Goal: Obtain resource: Obtain resource

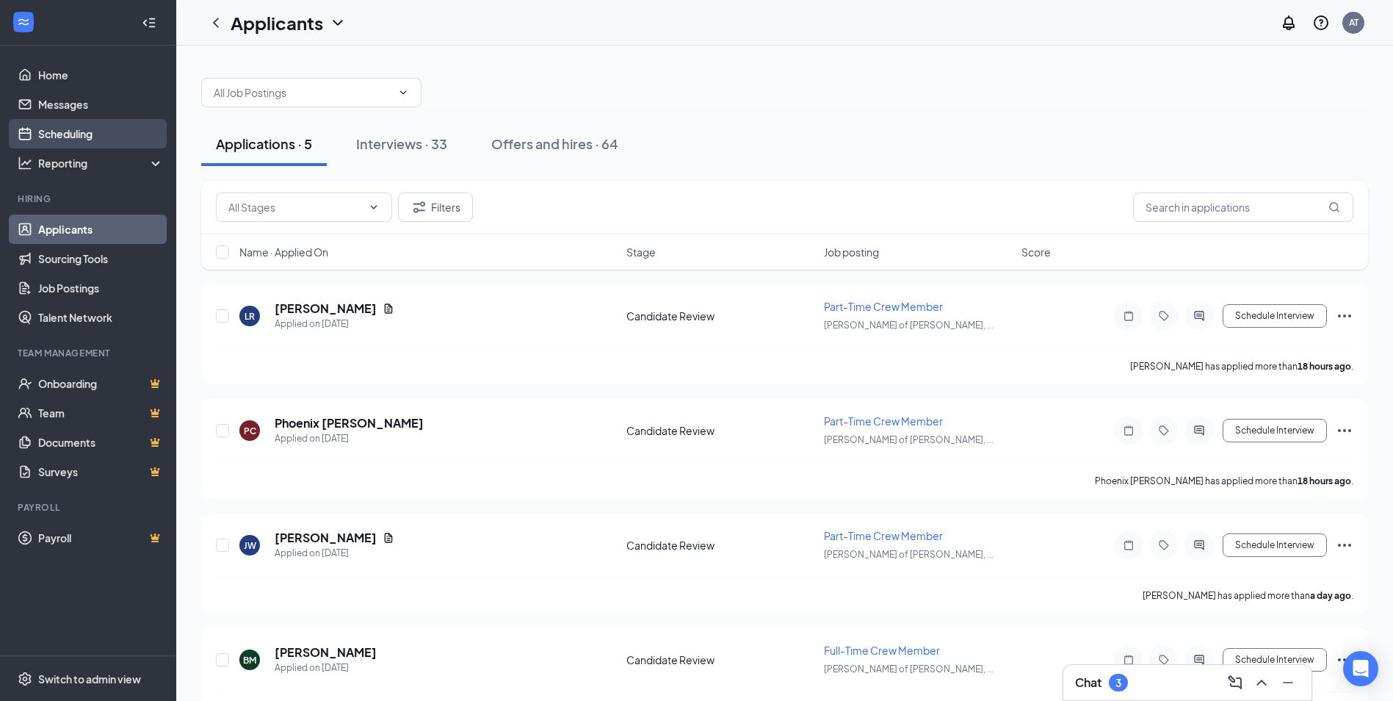
click at [84, 131] on link "Scheduling" at bounding box center [101, 133] width 126 height 29
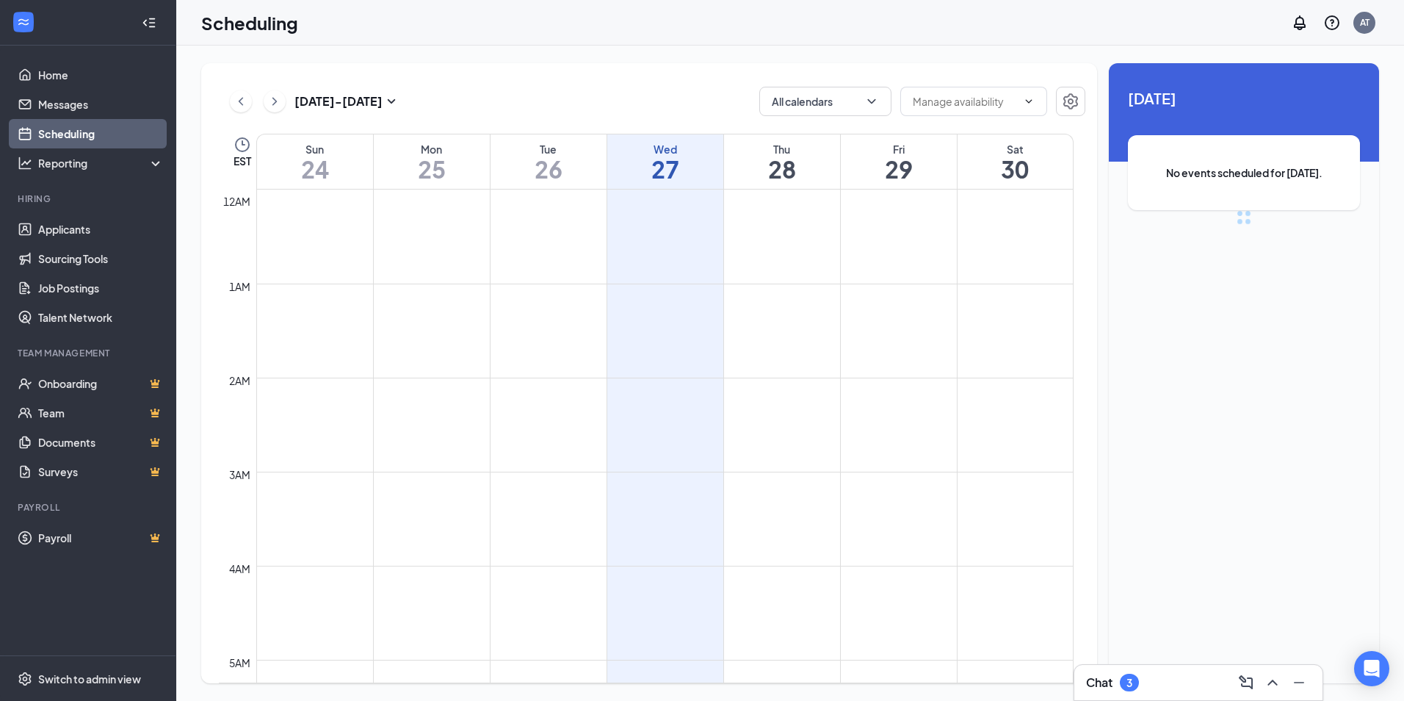
scroll to position [722, 0]
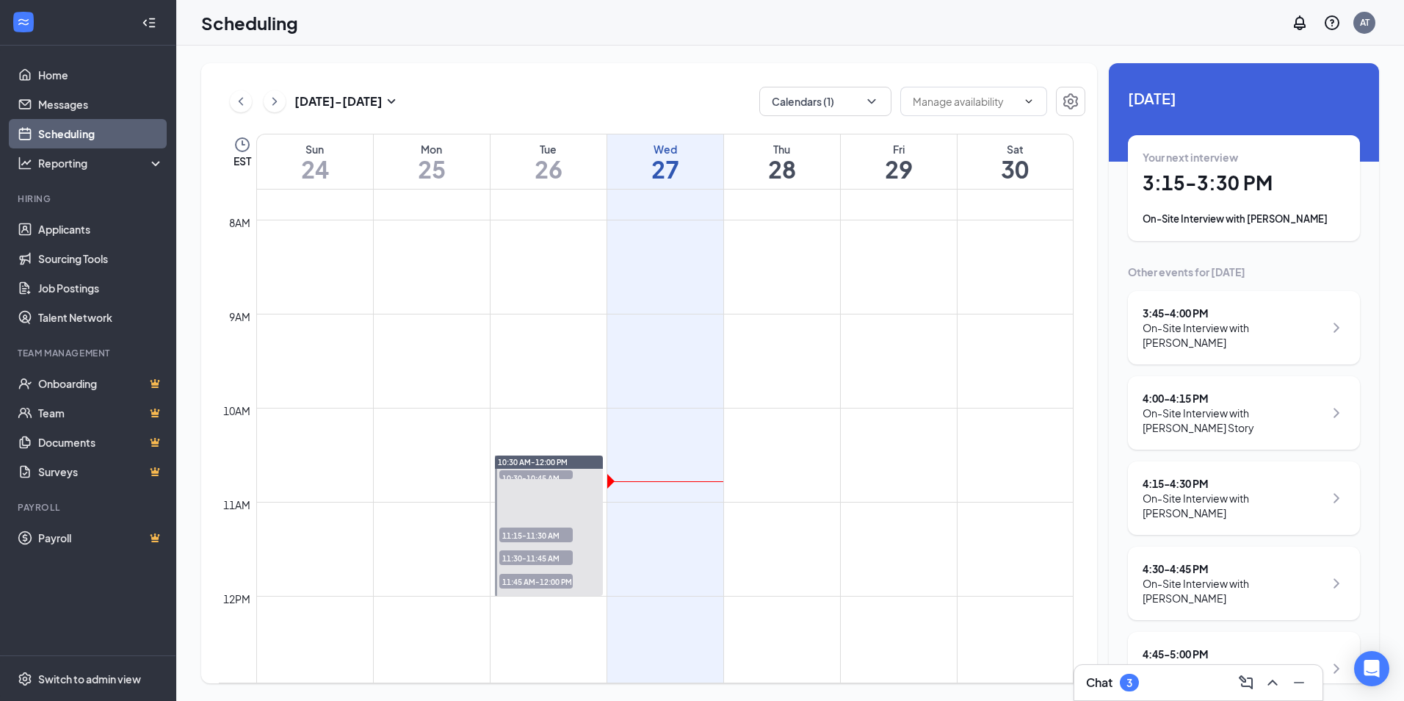
click at [1269, 203] on div "Your next interview 3:15 - 3:30 PM On-Site Interview with [PERSON_NAME]" at bounding box center [1244, 188] width 203 height 76
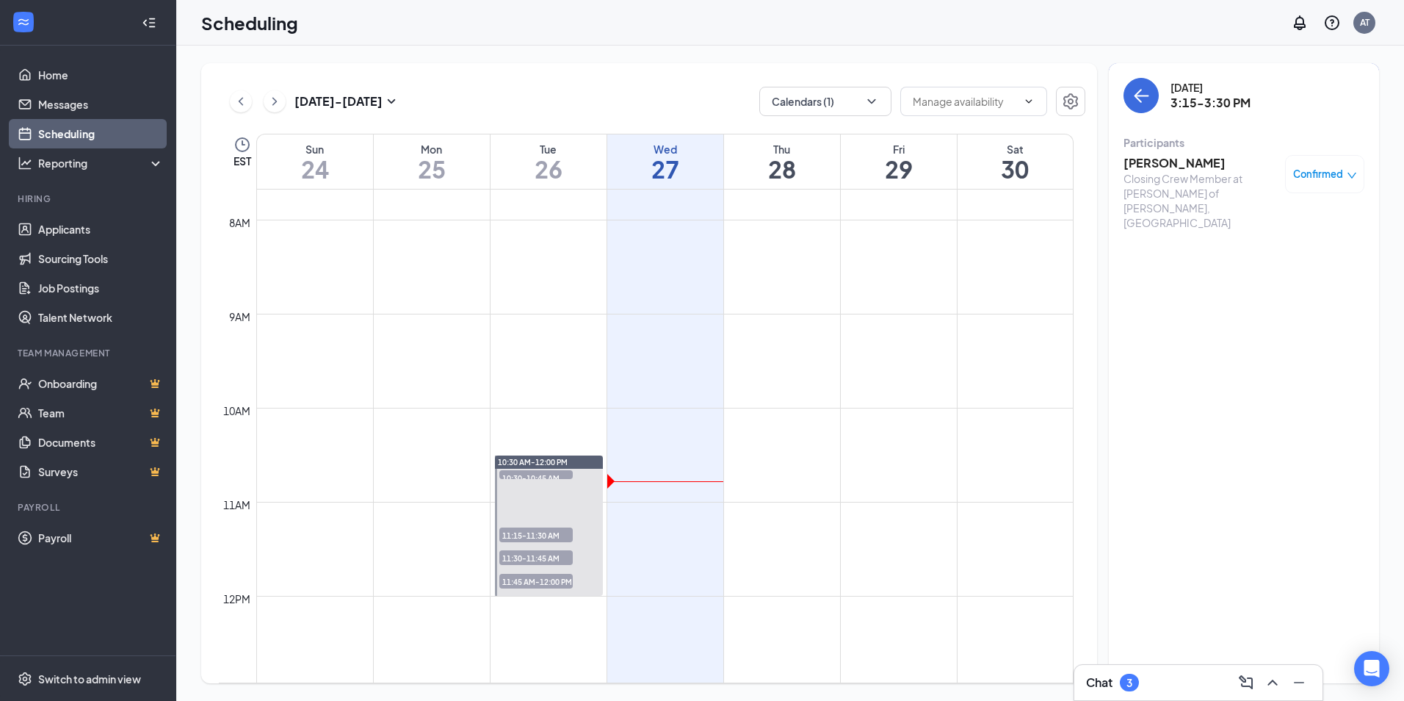
click at [1160, 160] on h3 "Jessica Chaput" at bounding box center [1201, 163] width 154 height 16
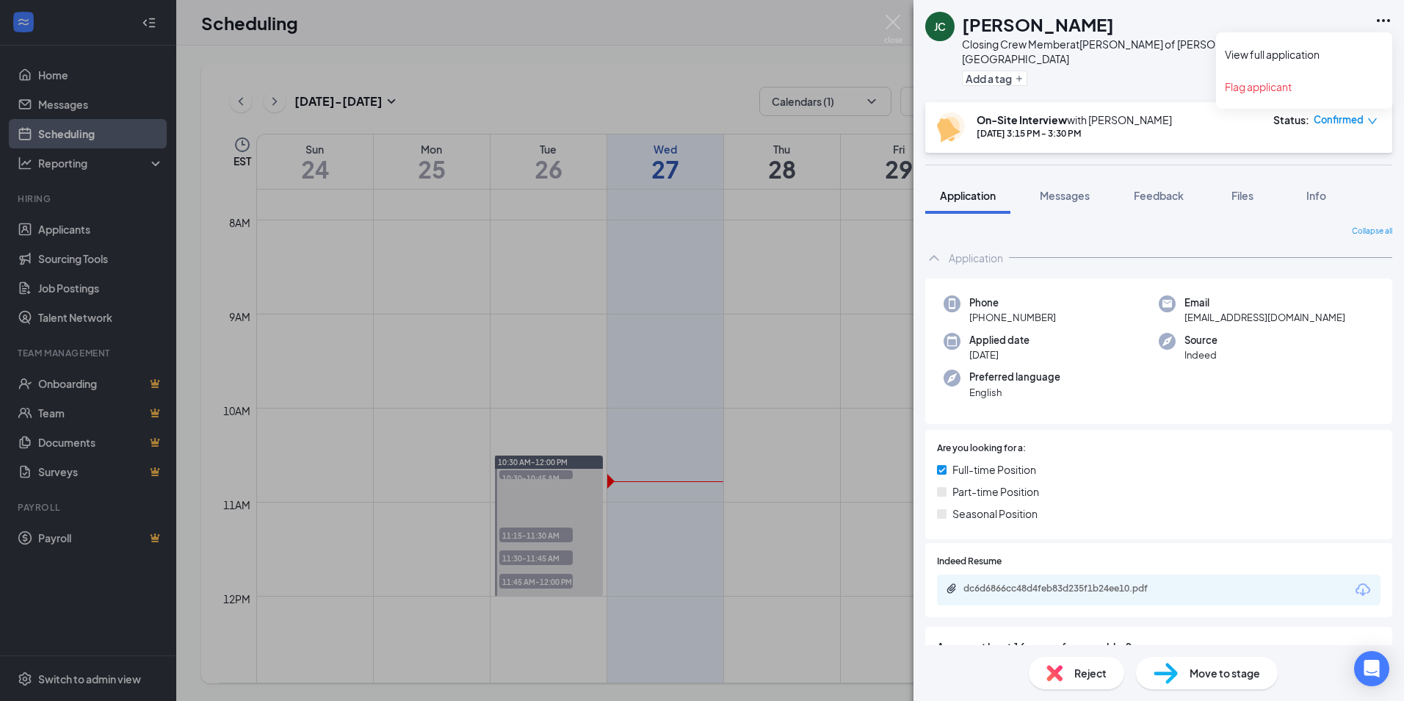
click at [1383, 21] on icon "Ellipses" at bounding box center [1383, 20] width 13 height 3
click at [1275, 57] on link "View full application" at bounding box center [1304, 54] width 159 height 15
click at [799, 221] on div "JC Jessica Chaput Closing Crew Member at Culver’s of Alma, MI Add a tag On-Site…" at bounding box center [702, 350] width 1404 height 701
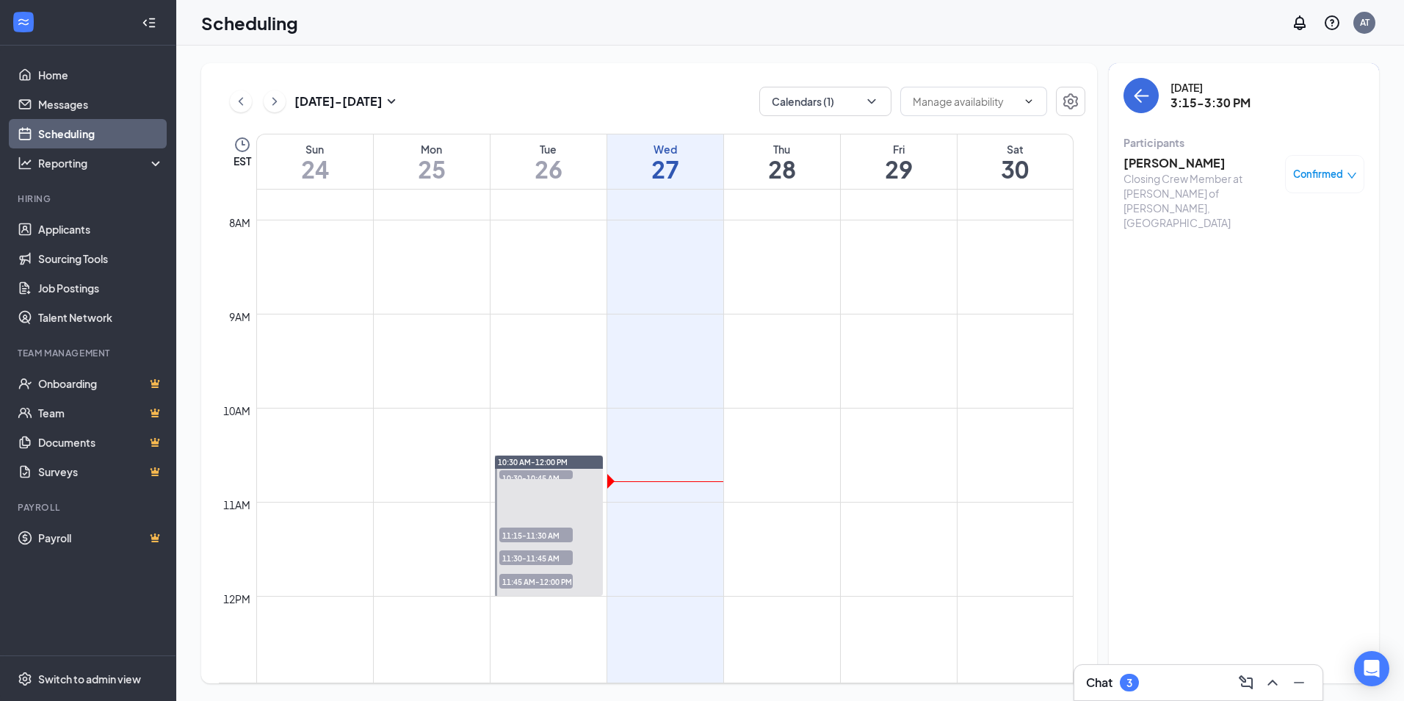
click at [1178, 674] on div "Chat 3" at bounding box center [1198, 683] width 225 height 24
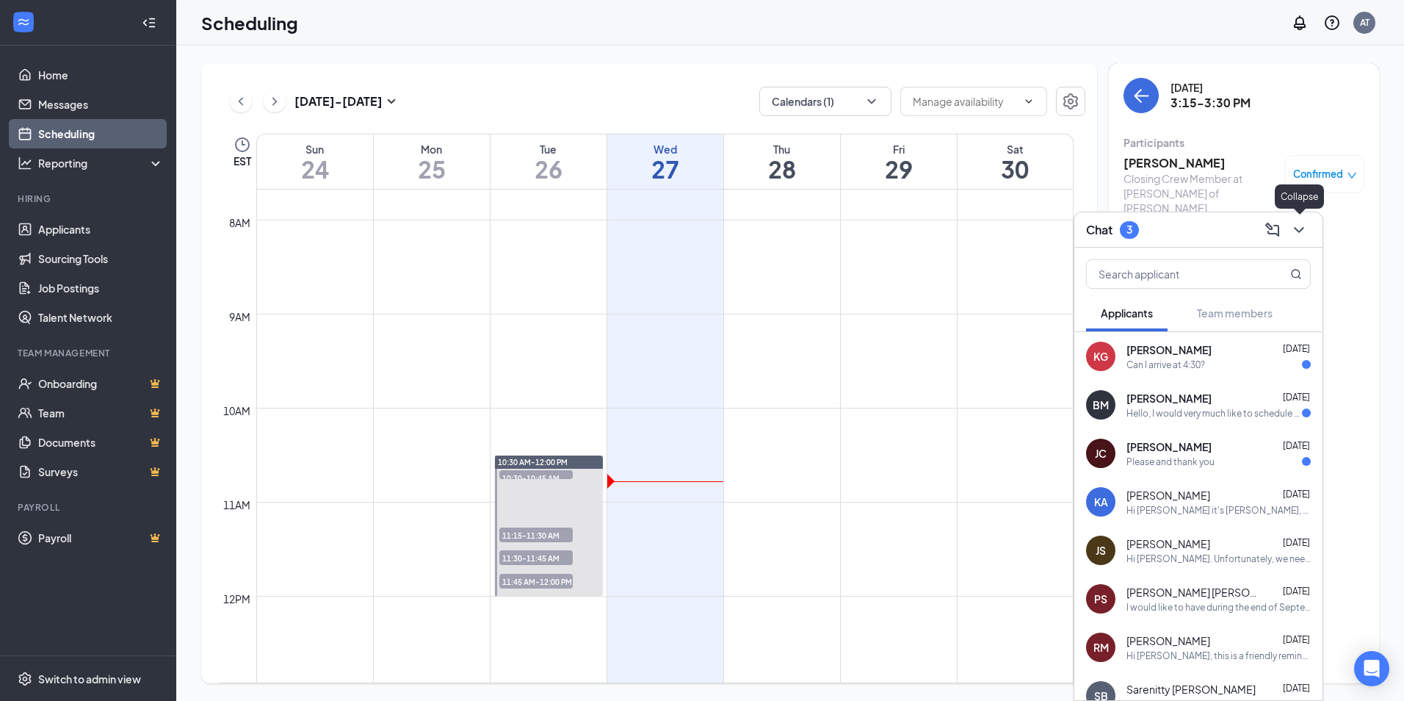
click at [1305, 228] on icon "ChevronDown" at bounding box center [1300, 230] width 18 height 18
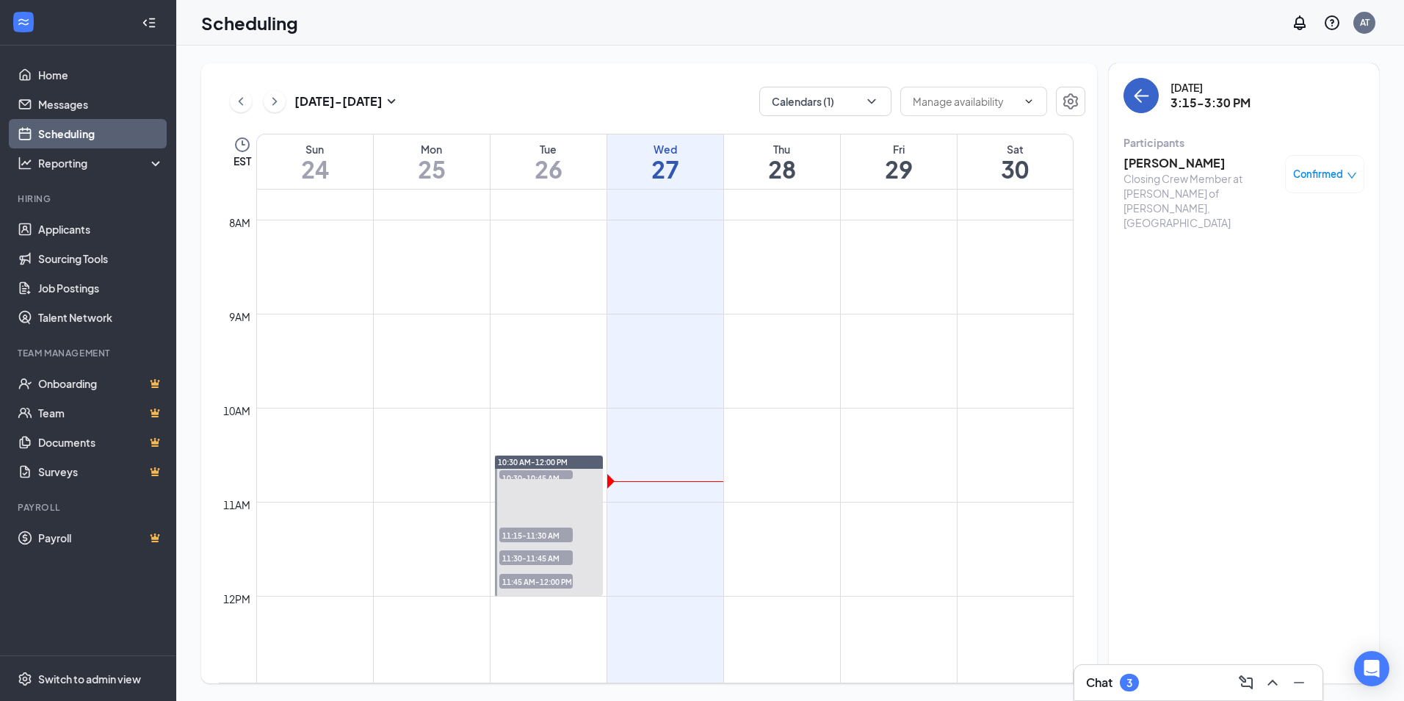
click at [1132, 95] on button "back-button" at bounding box center [1141, 95] width 35 height 35
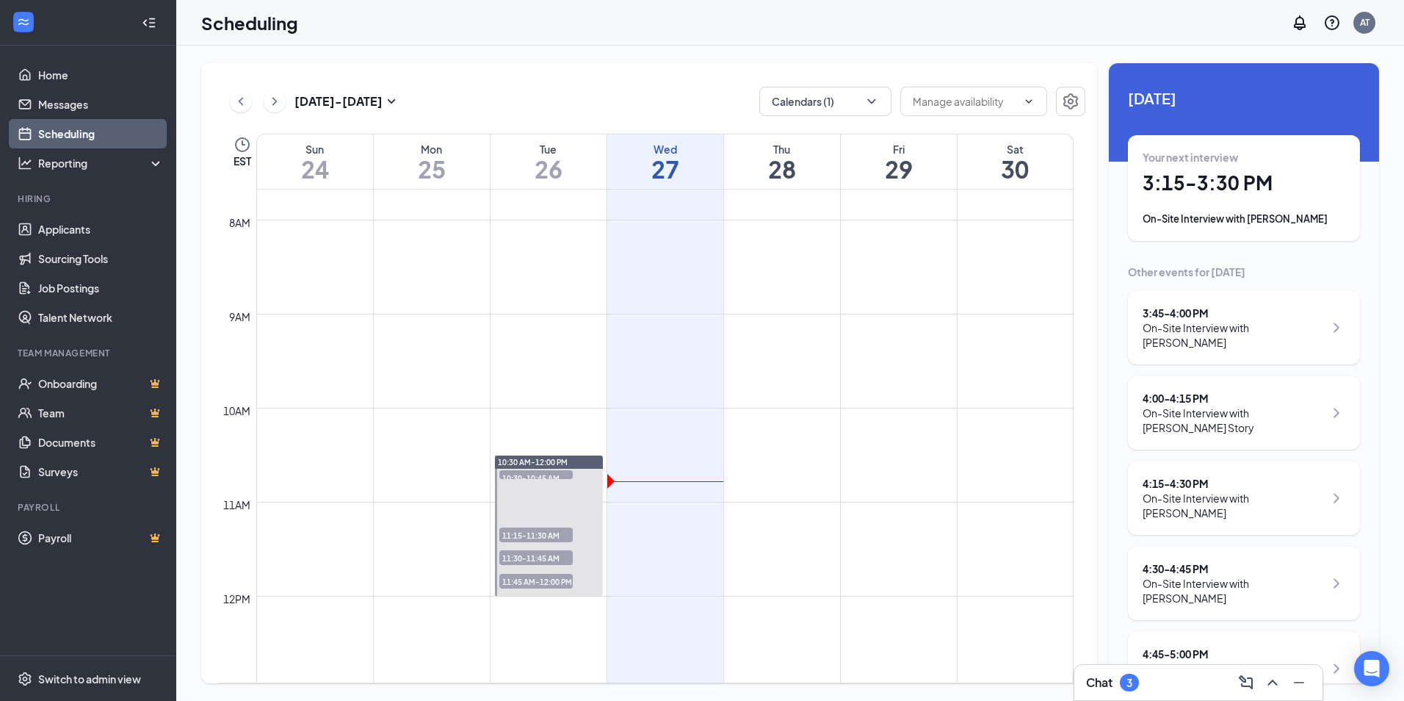
click at [1233, 331] on div "On-Site Interview with Brendan Smith" at bounding box center [1233, 334] width 181 height 29
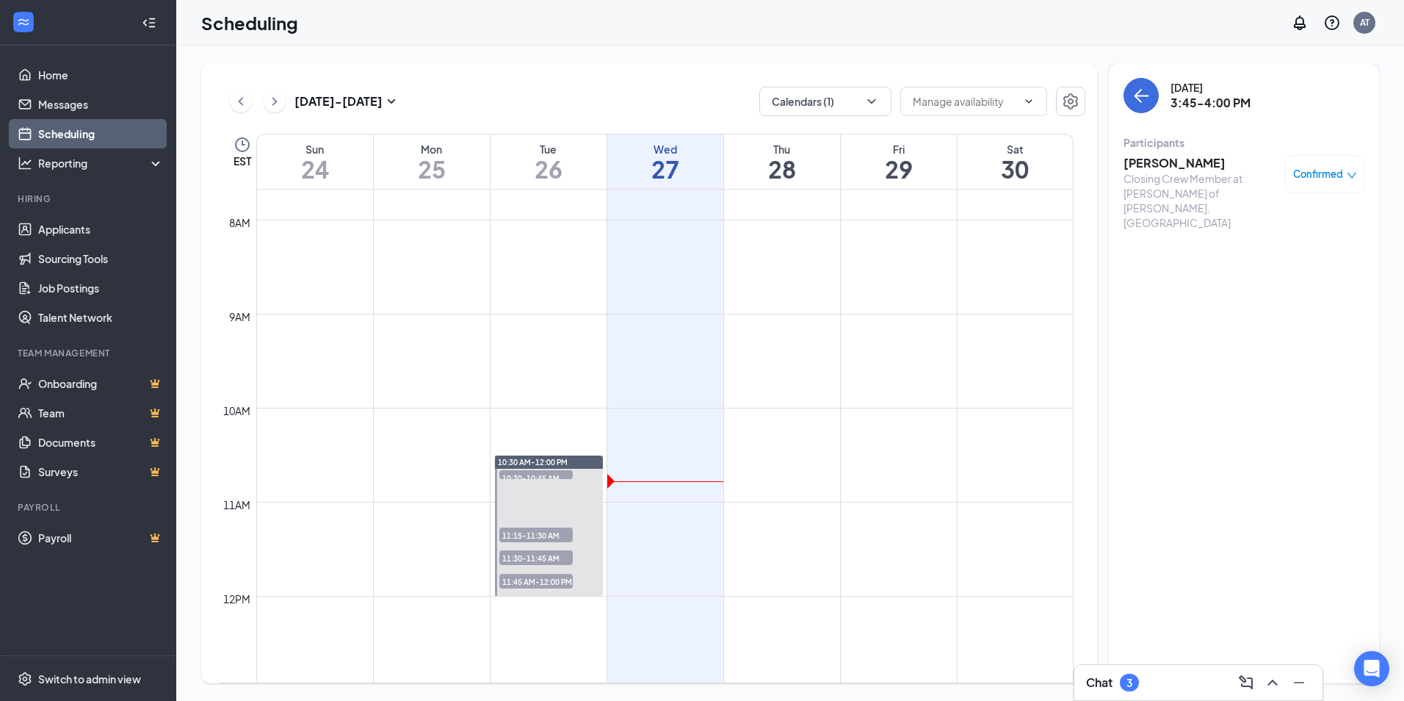
click at [1167, 160] on h3 "Brendan Smith" at bounding box center [1201, 163] width 154 height 16
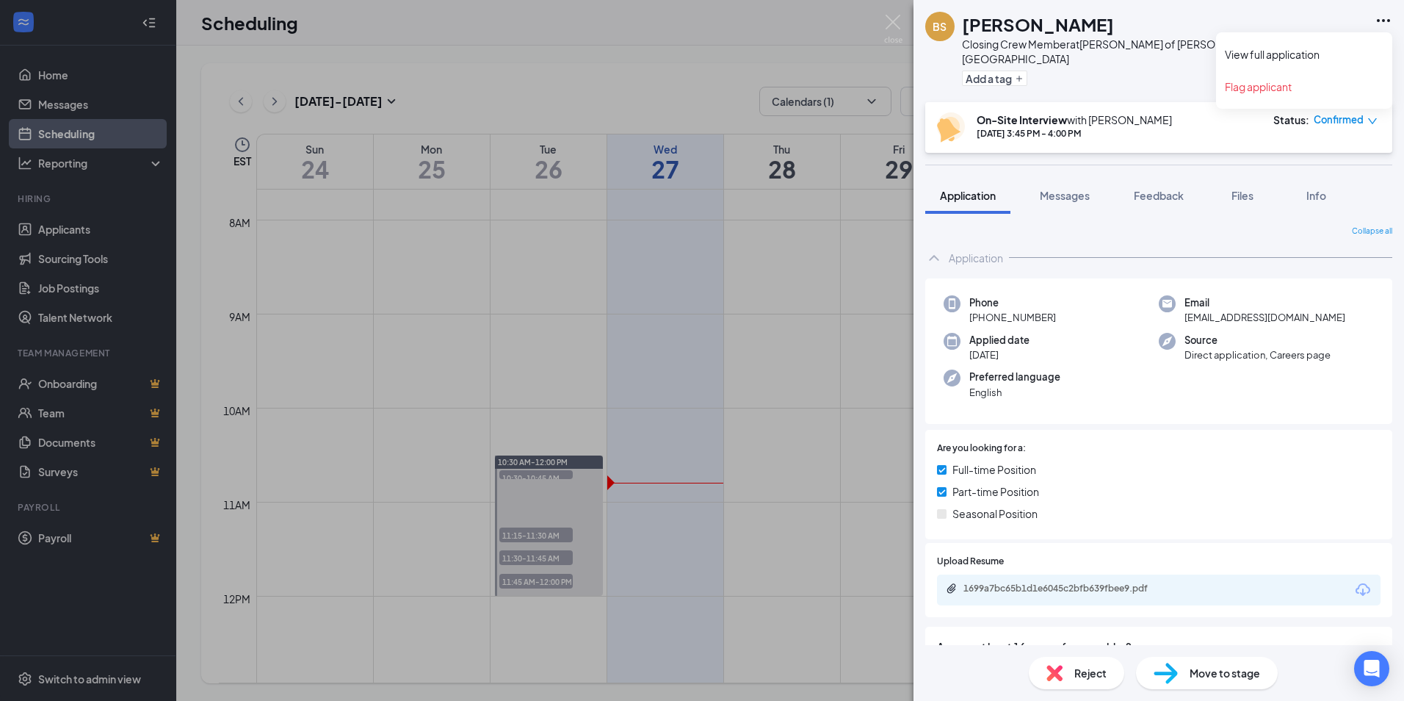
click at [1377, 21] on icon "Ellipses" at bounding box center [1383, 20] width 13 height 3
click at [1308, 53] on link "View full application" at bounding box center [1304, 54] width 159 height 15
click at [694, 104] on div "BS Brendan Smith Closing Crew Member at Culver’s of Alma, MI Add a tag On-Site …" at bounding box center [702, 350] width 1404 height 701
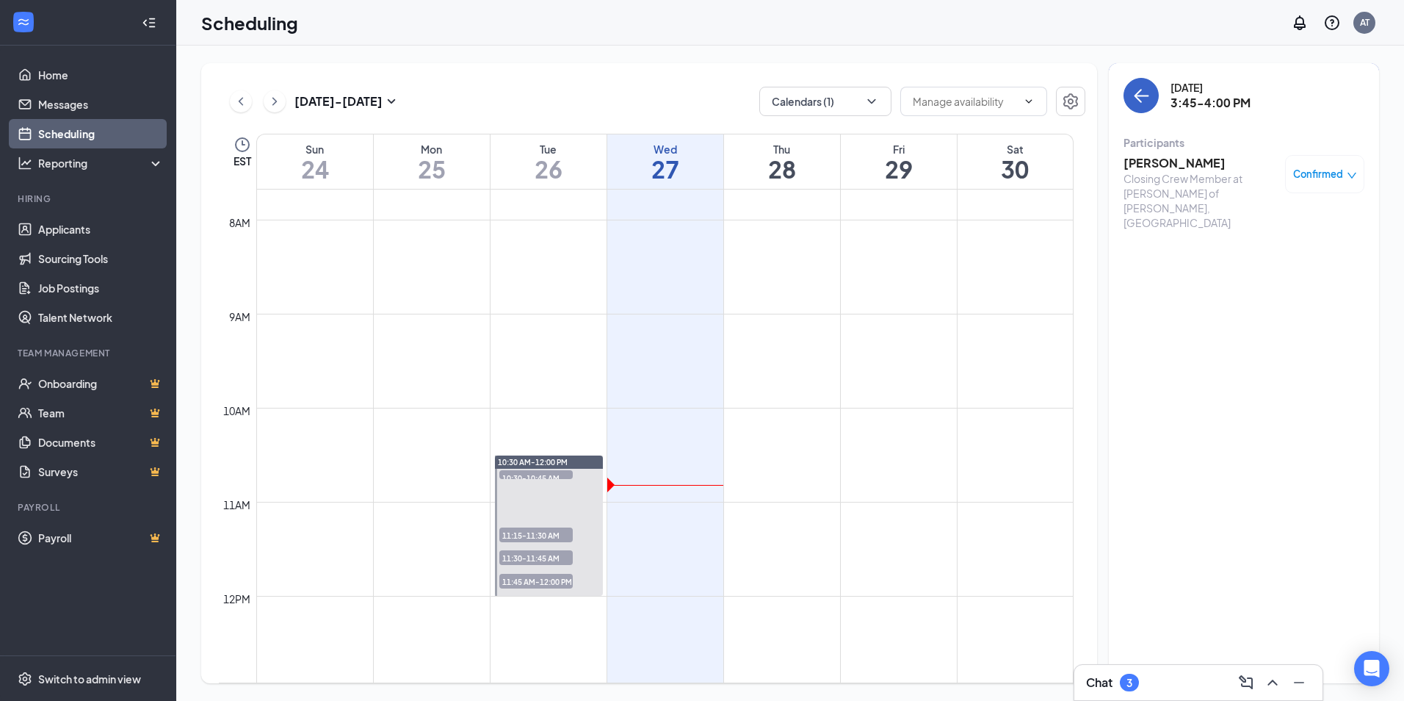
click at [1151, 94] on button "back-button" at bounding box center [1141, 95] width 35 height 35
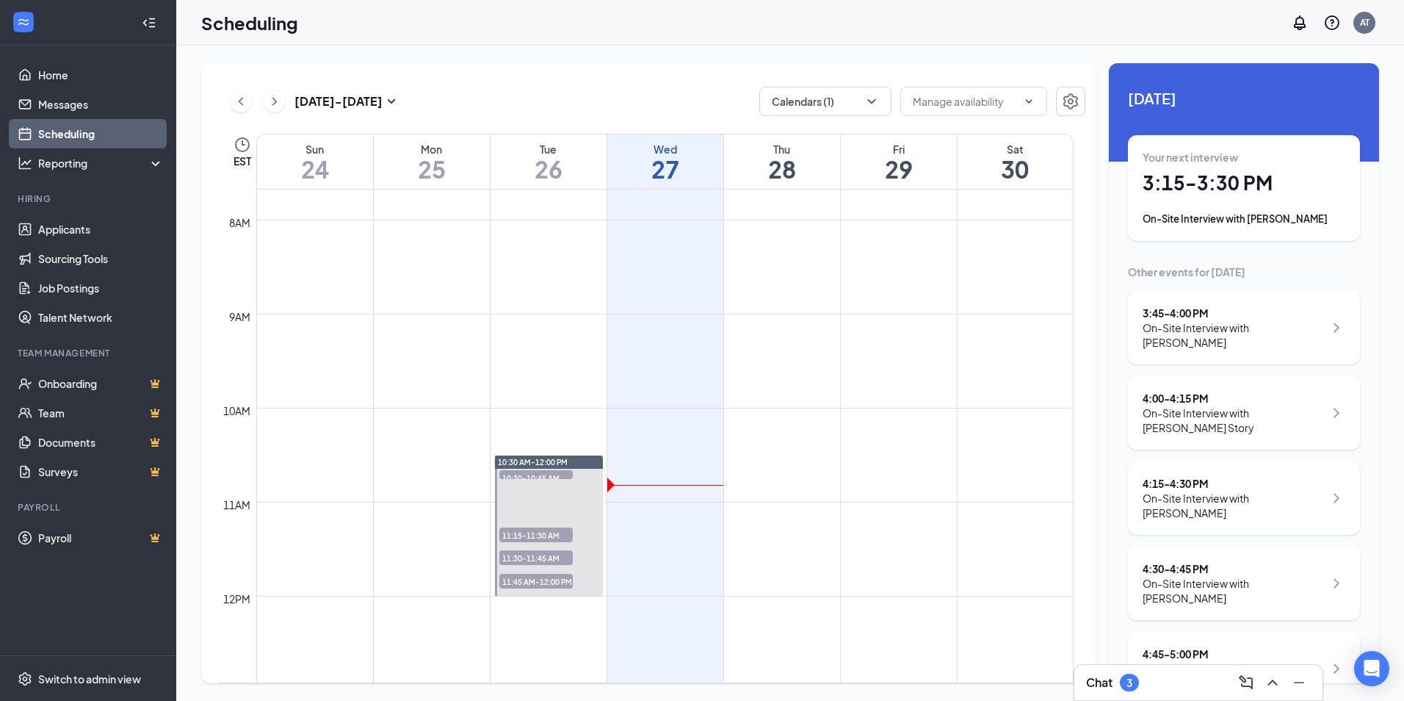
click at [1220, 391] on div "4:00 - 4:15 PM" at bounding box center [1233, 398] width 181 height 15
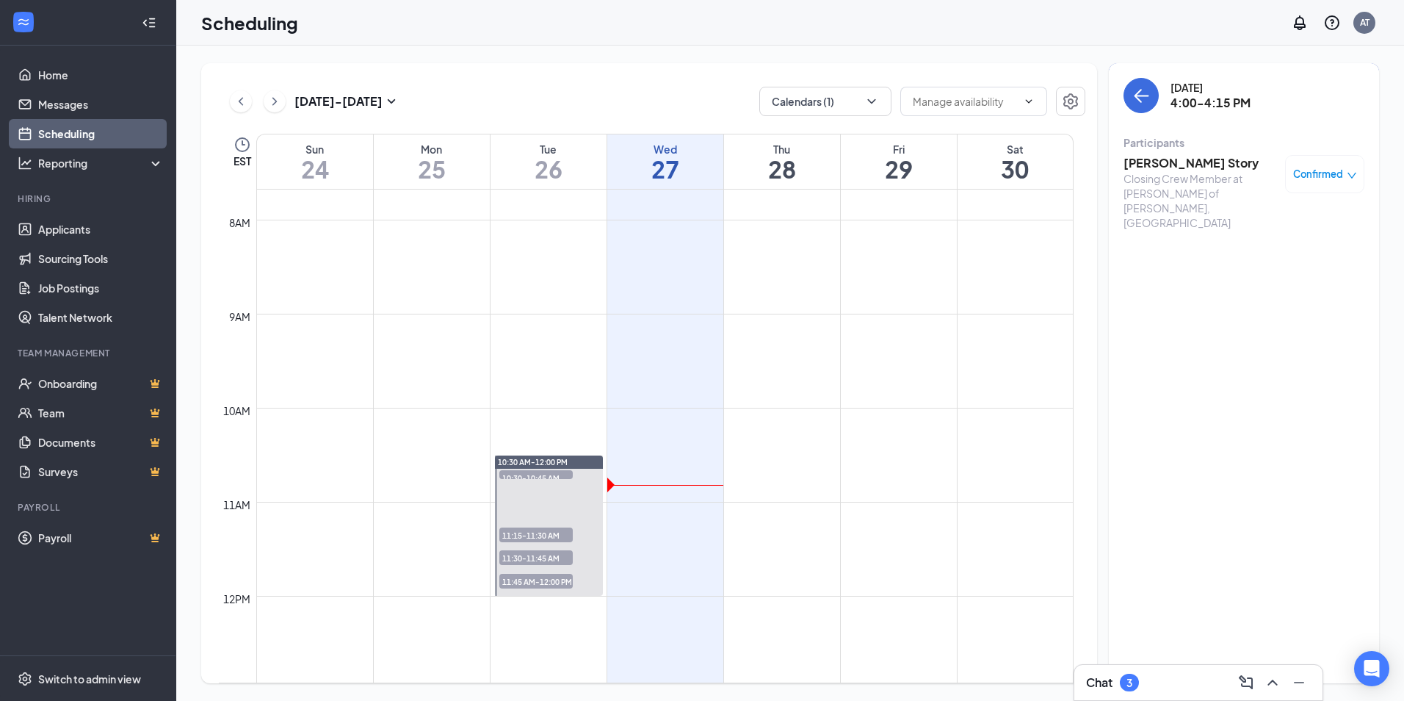
click at [1175, 169] on h3 "Rachelle Story" at bounding box center [1201, 163] width 154 height 16
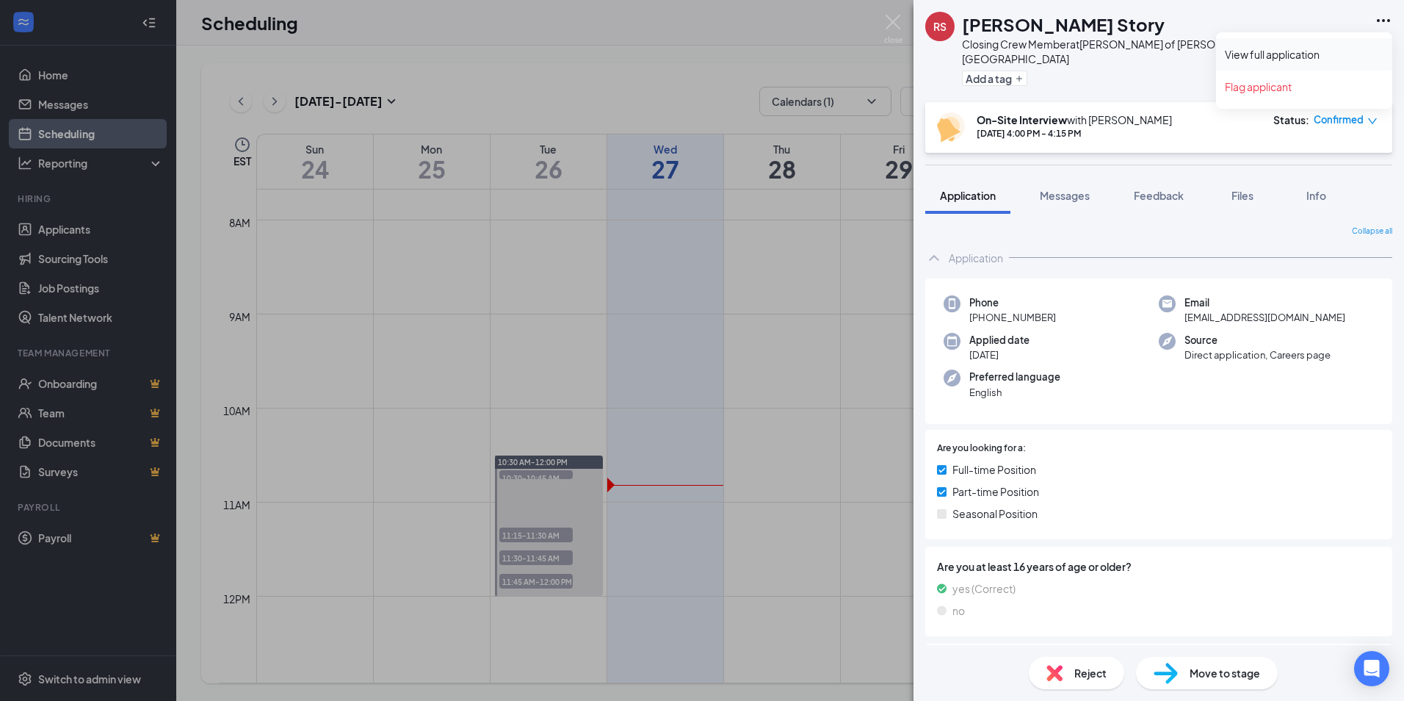
click at [1303, 62] on link "View full application" at bounding box center [1304, 54] width 159 height 15
click at [680, 88] on div "RS Rachelle Story Closing Crew Member at Culver’s of Alma, MI Add a tag On-Site…" at bounding box center [702, 350] width 1404 height 701
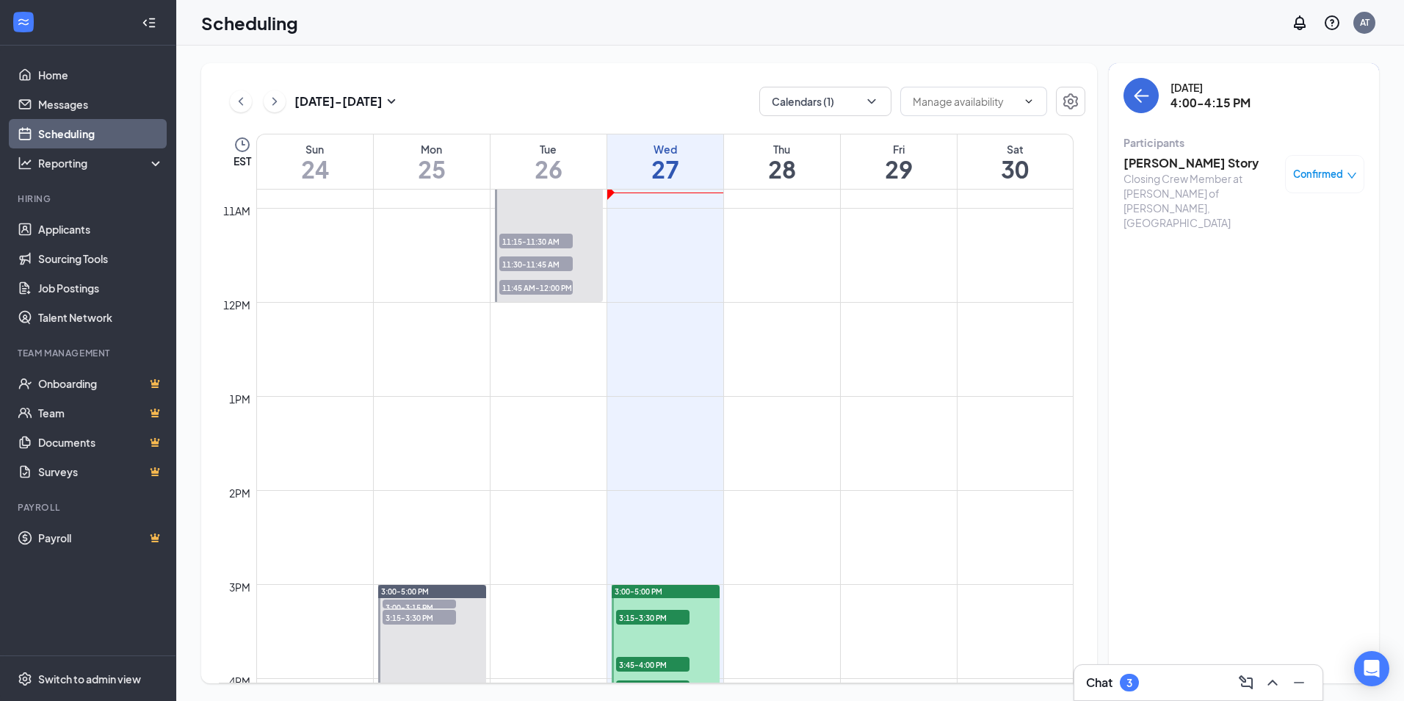
scroll to position [1236, 0]
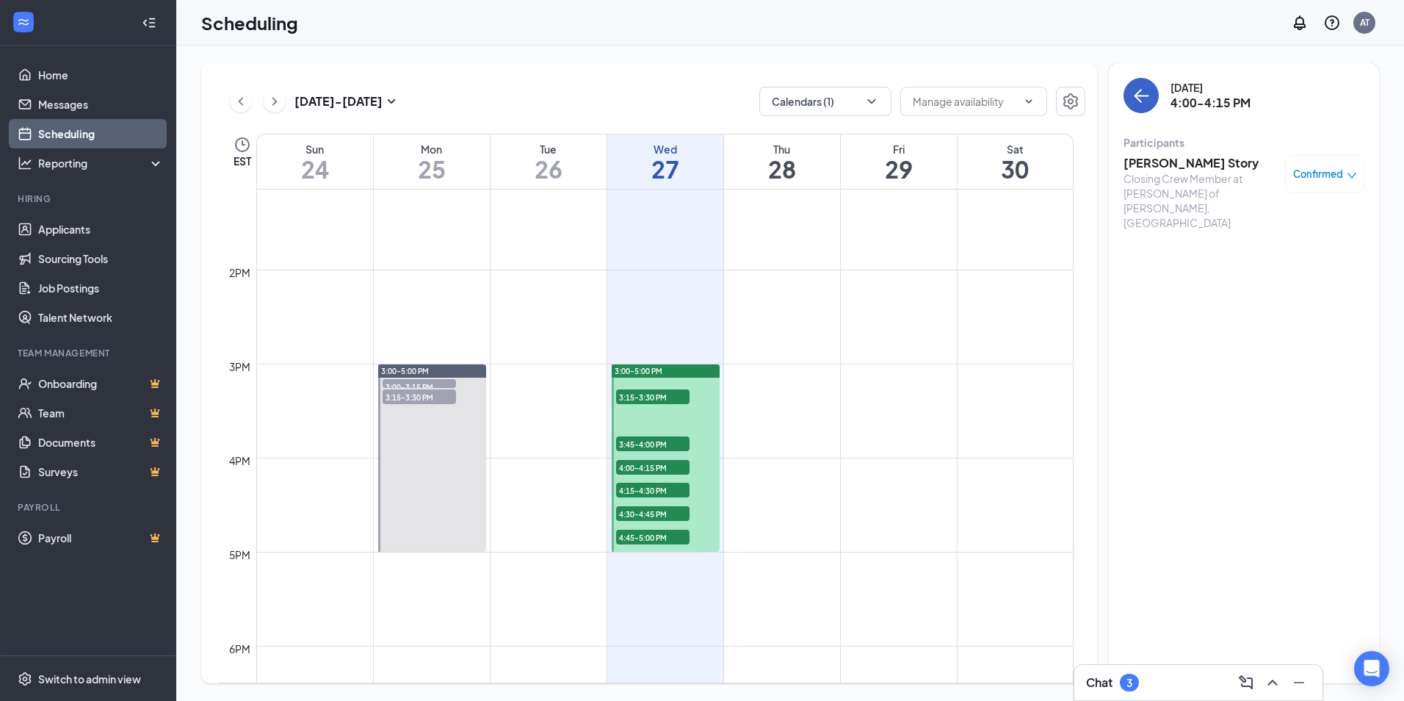
click at [1143, 101] on icon "ArrowLeft" at bounding box center [1142, 96] width 18 height 18
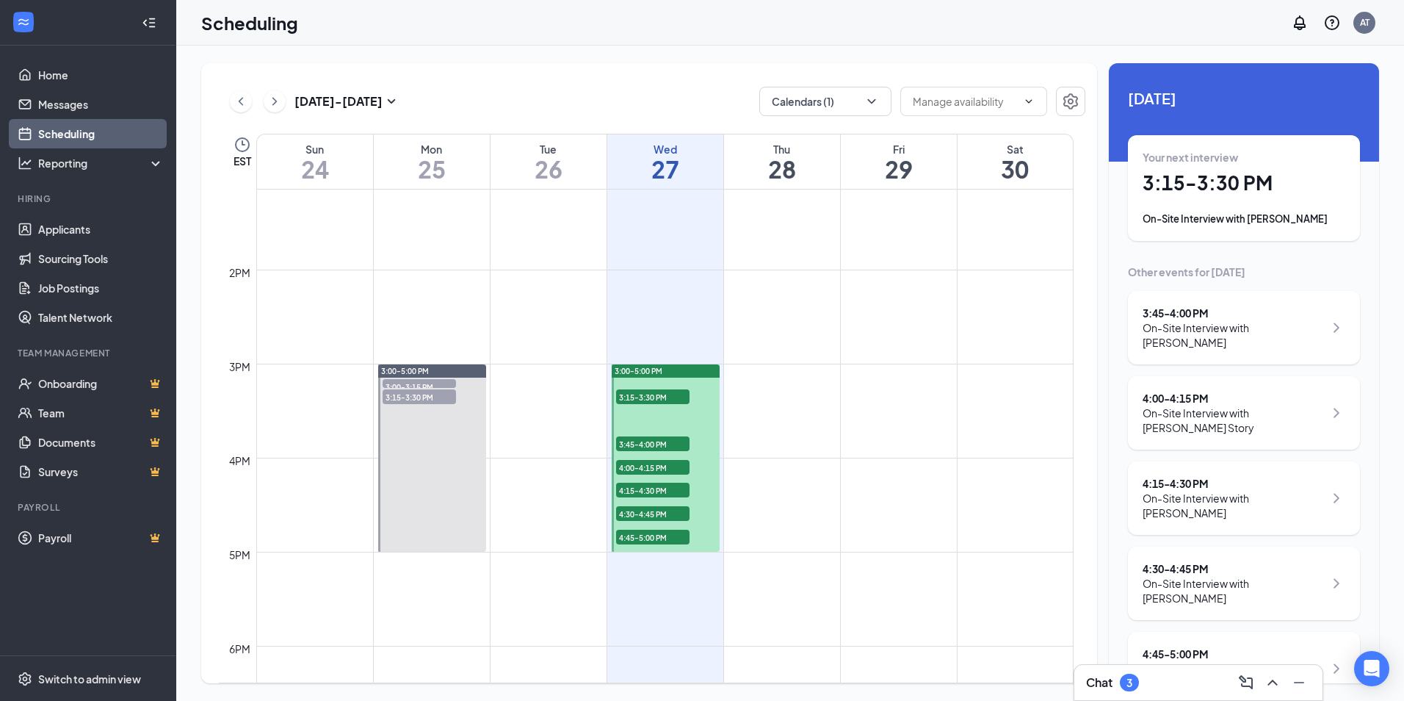
click at [1195, 491] on div "On-Site Interview with Kali Gray" at bounding box center [1233, 505] width 181 height 29
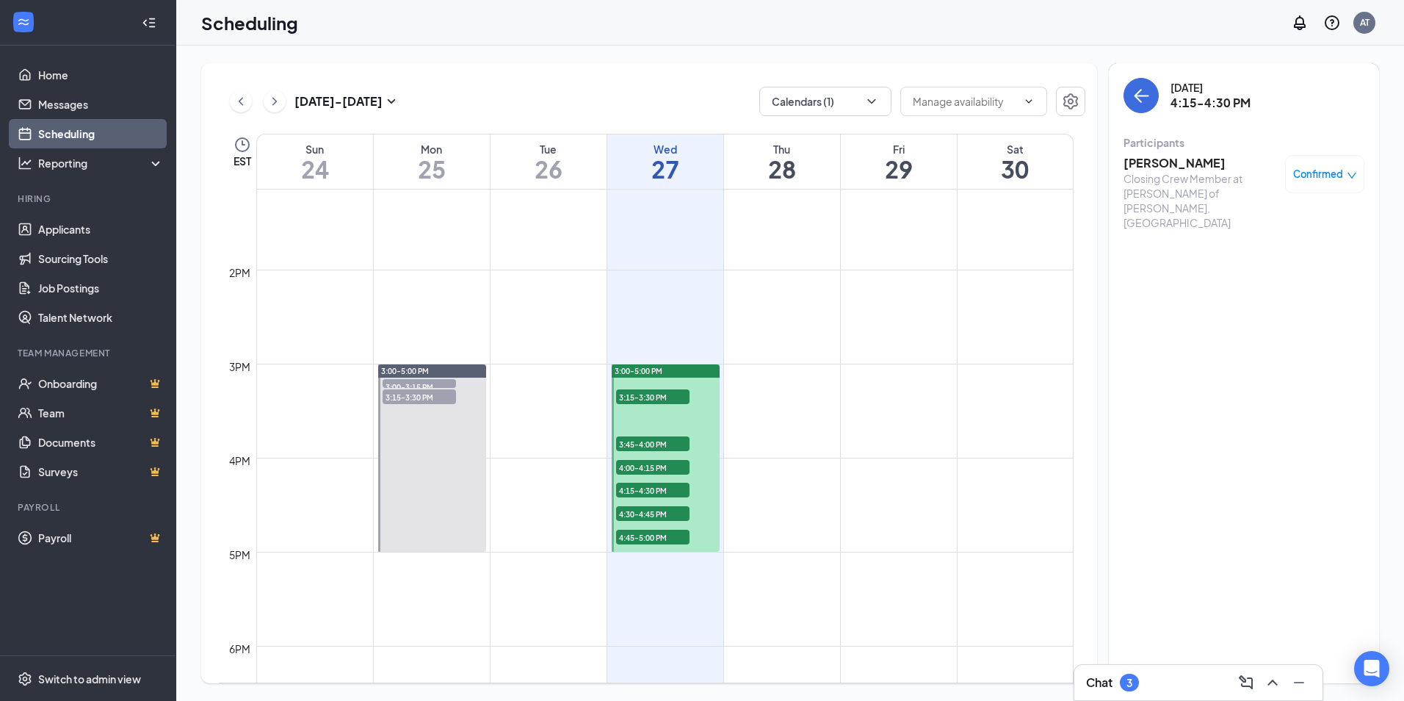
click at [1150, 163] on h3 "Kali Gray" at bounding box center [1201, 163] width 154 height 16
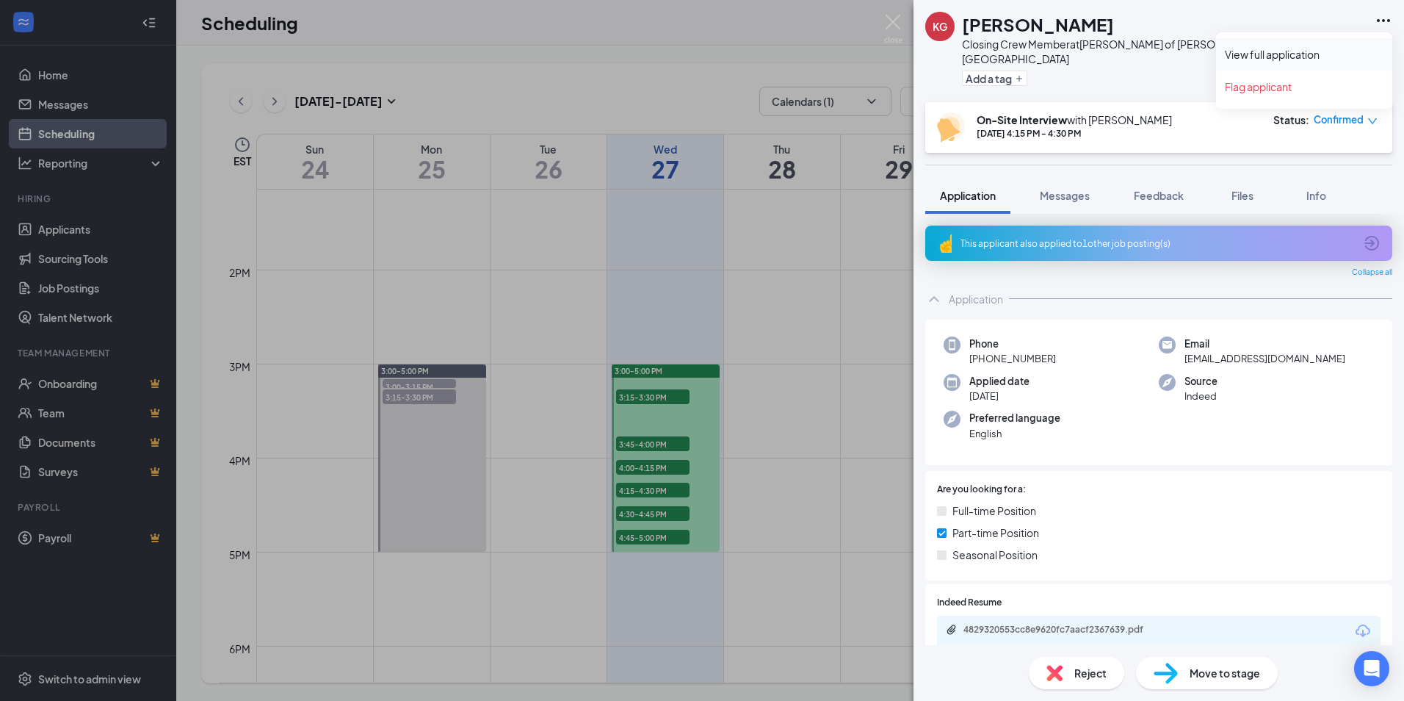
click at [1316, 49] on link "View full application" at bounding box center [1304, 54] width 159 height 15
click at [569, 64] on div "KG Kali Gray Closing Crew Member at Culver’s of Alma, MI Add a tag On-Site Inte…" at bounding box center [702, 350] width 1404 height 701
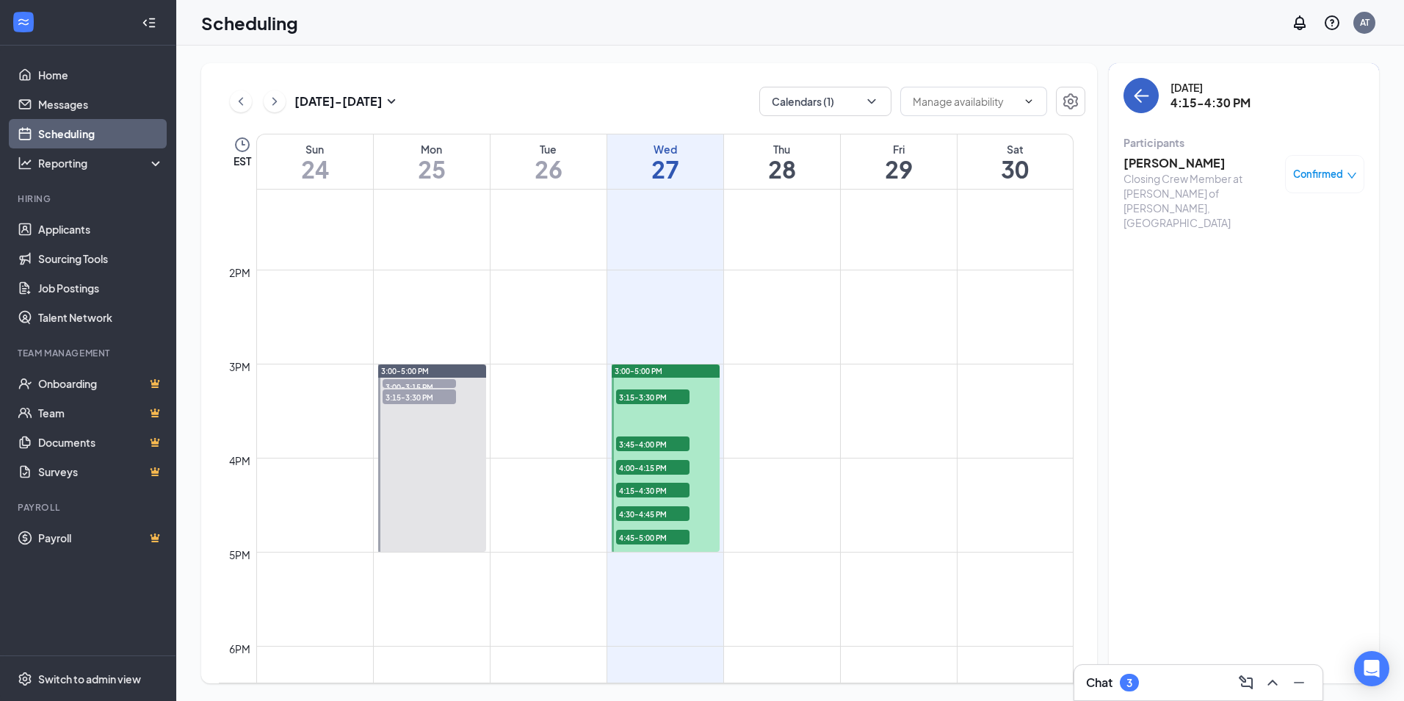
click at [1131, 94] on button "back-button" at bounding box center [1141, 95] width 35 height 35
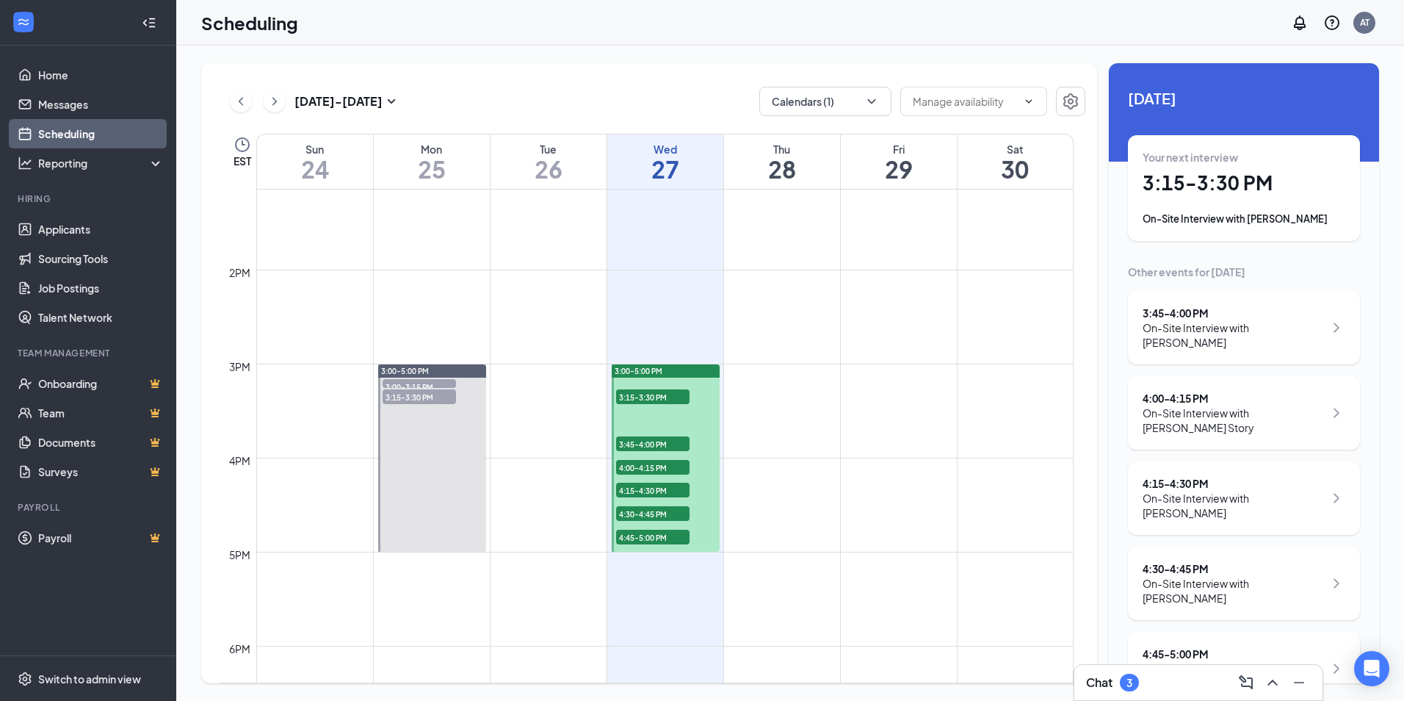
click at [1237, 576] on div "On-Site Interview with Kimberly Hawkins" at bounding box center [1233, 590] width 181 height 29
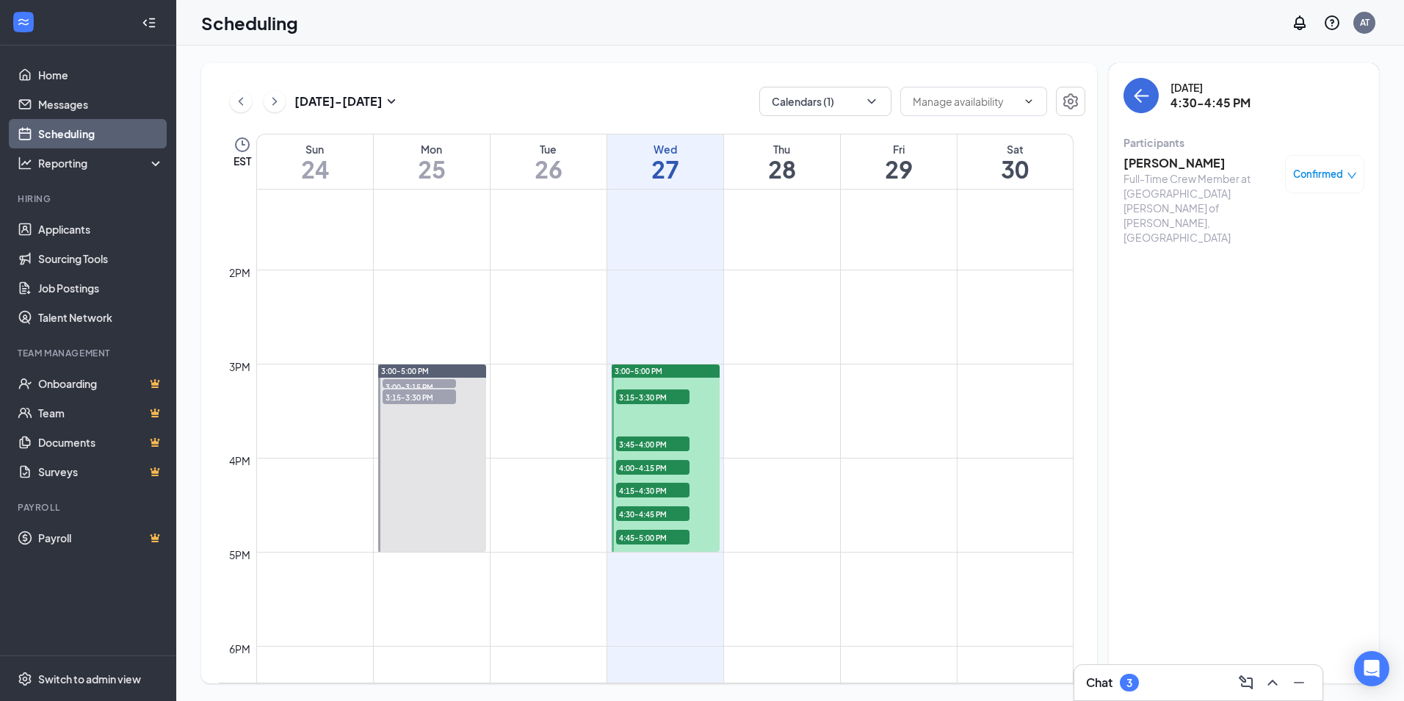
click at [1199, 162] on h3 "[PERSON_NAME]" at bounding box center [1201, 163] width 154 height 16
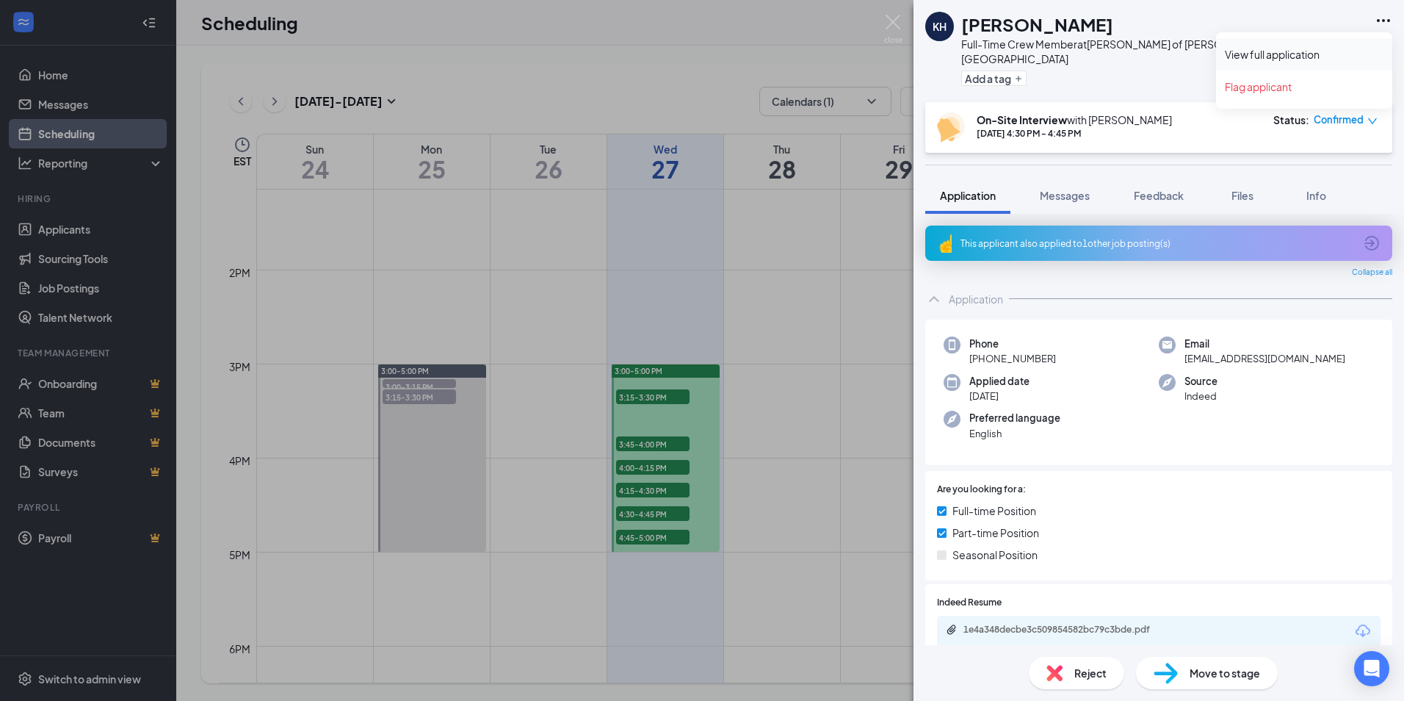
click at [1319, 57] on link "View full application" at bounding box center [1304, 54] width 159 height 15
click at [887, 25] on img at bounding box center [893, 29] width 18 height 29
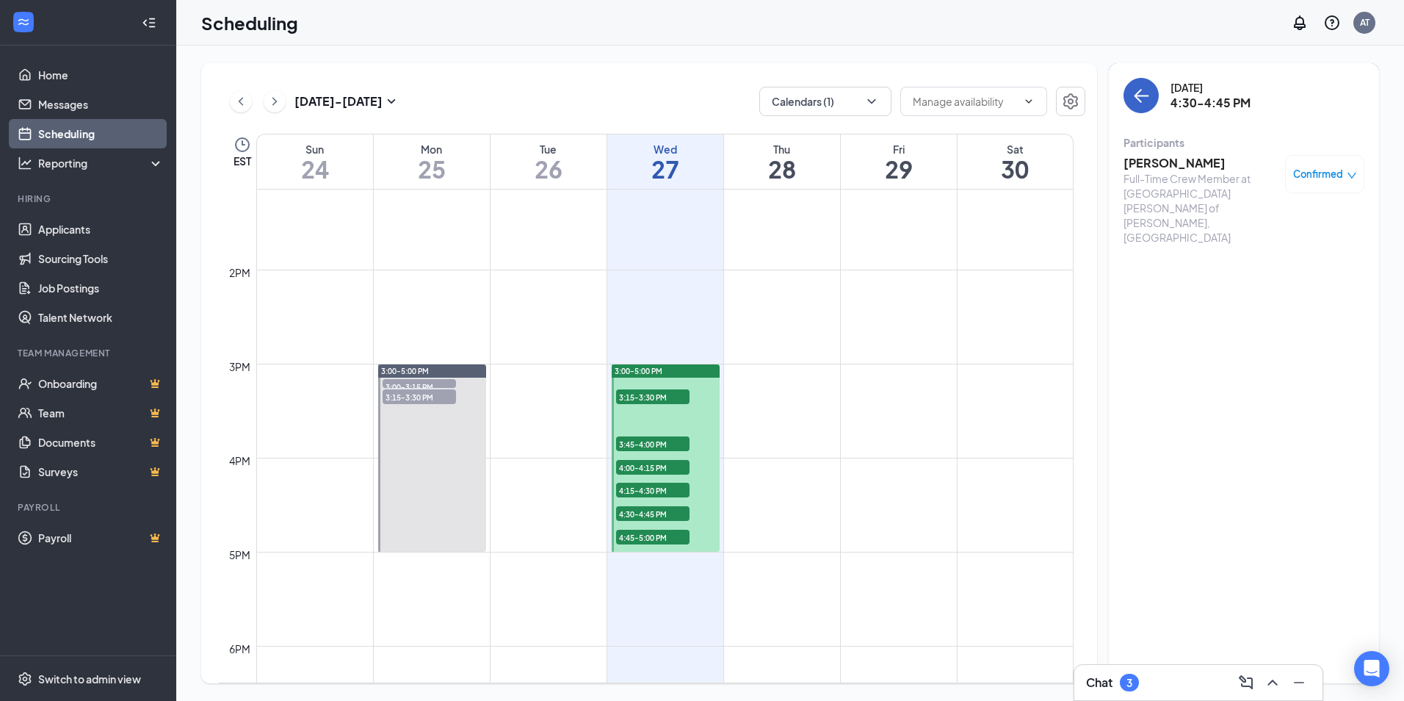
click at [1150, 92] on button "back-button" at bounding box center [1141, 95] width 35 height 35
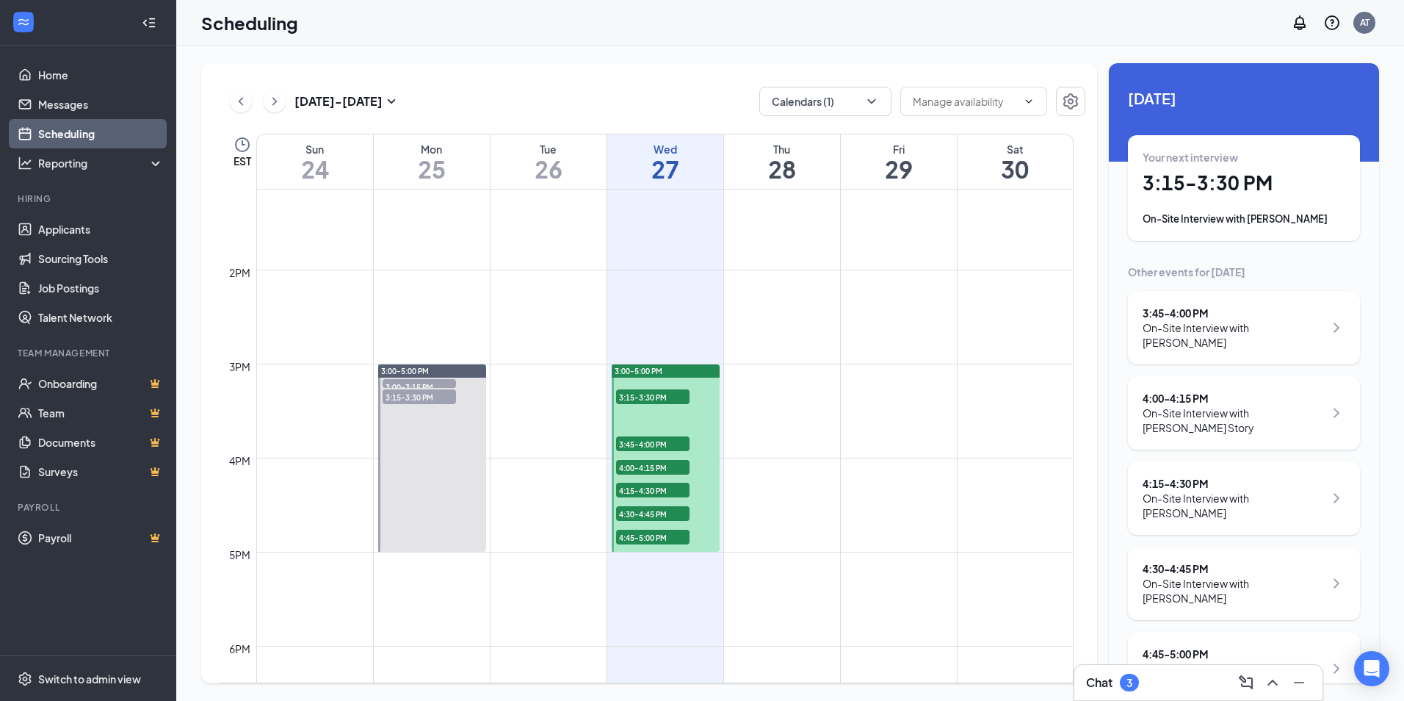
click at [1242, 646] on div "4:45 - 5:00 PM" at bounding box center [1233, 653] width 181 height 15
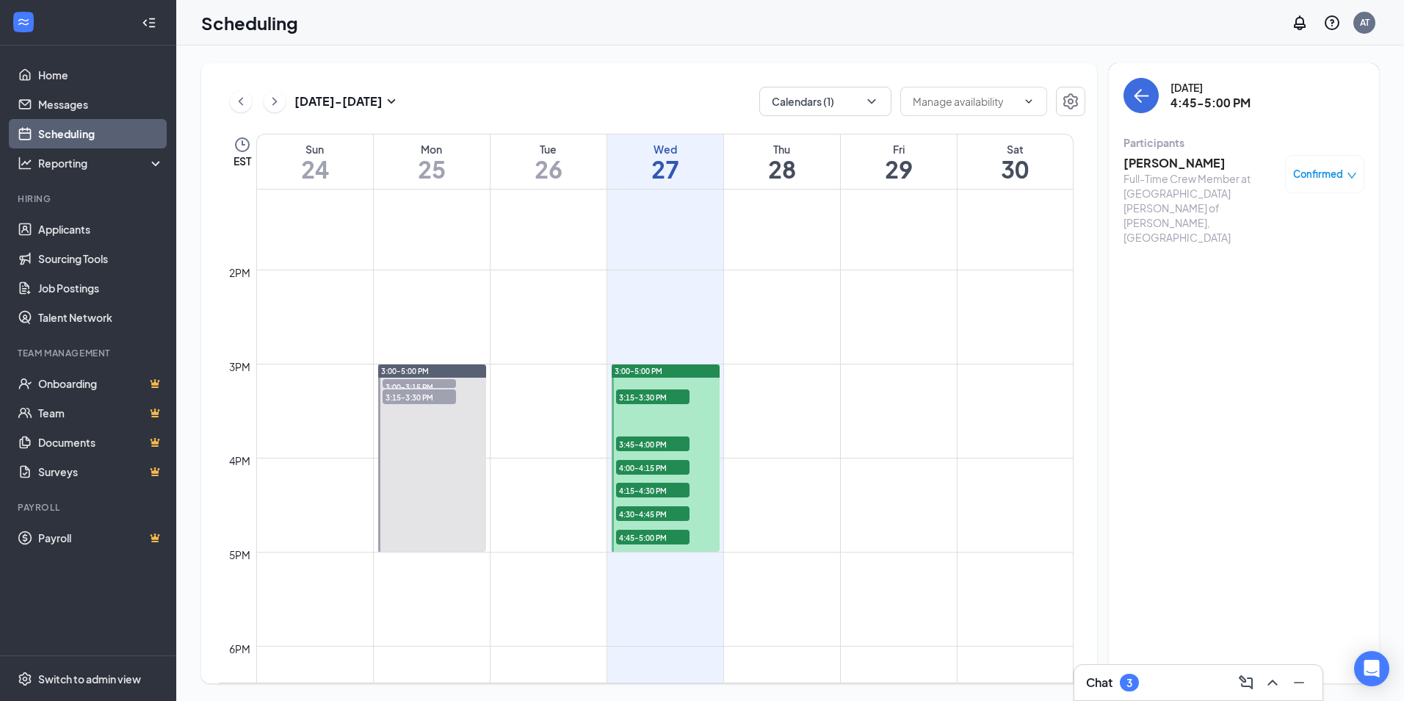
click at [1142, 161] on h3 "Brianna Duffey" at bounding box center [1201, 163] width 154 height 16
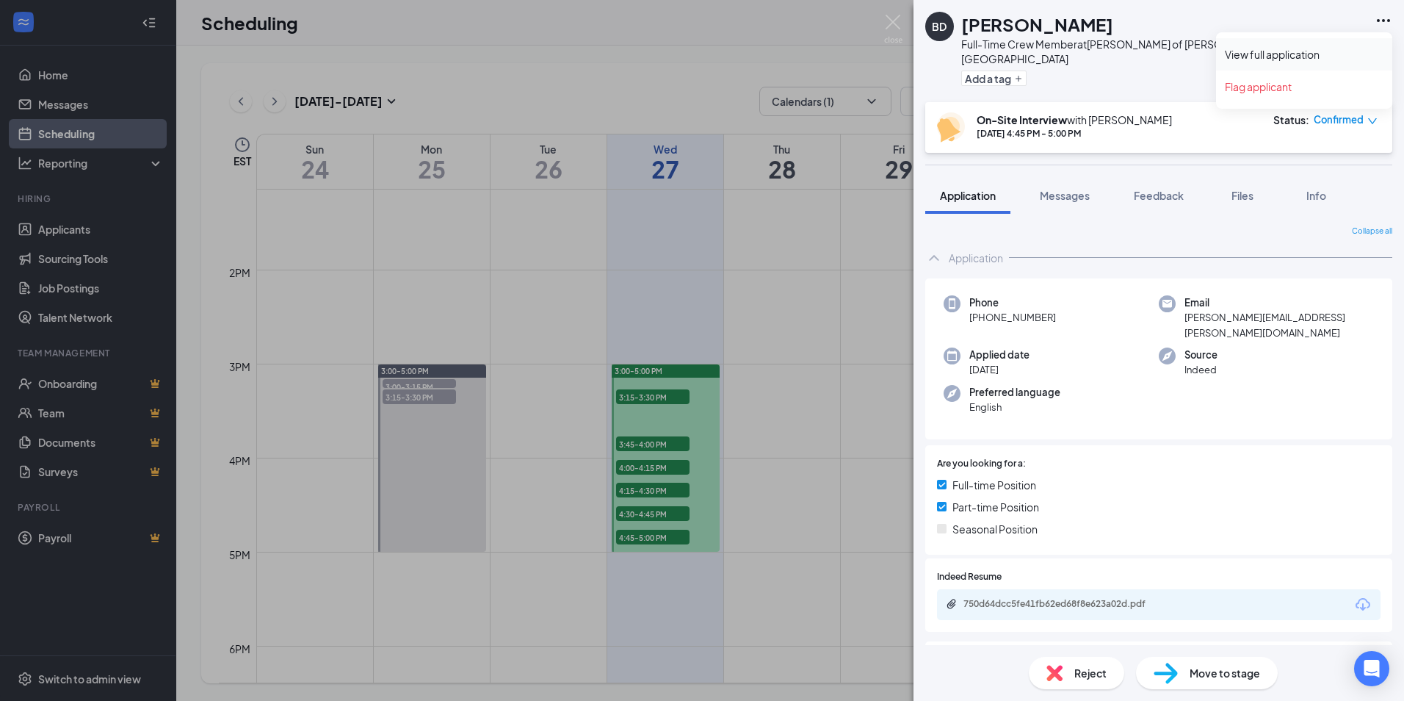
click at [1311, 61] on link "View full application" at bounding box center [1304, 54] width 159 height 15
click at [627, 90] on div "BD Brianna Duffey Full-Time Crew Member at Culver’s of Alma, MI Add a tag On-Si…" at bounding box center [702, 350] width 1404 height 701
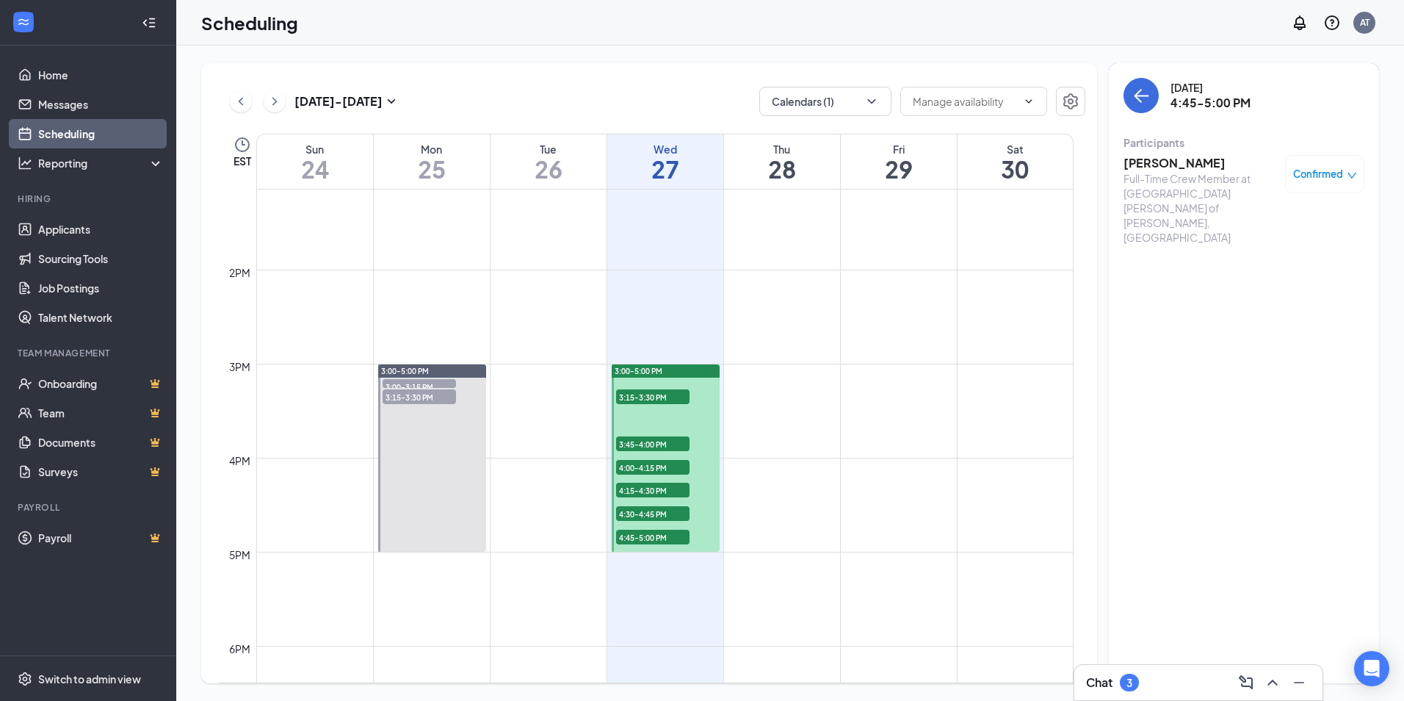
click at [1174, 679] on div "Chat 3" at bounding box center [1198, 683] width 225 height 24
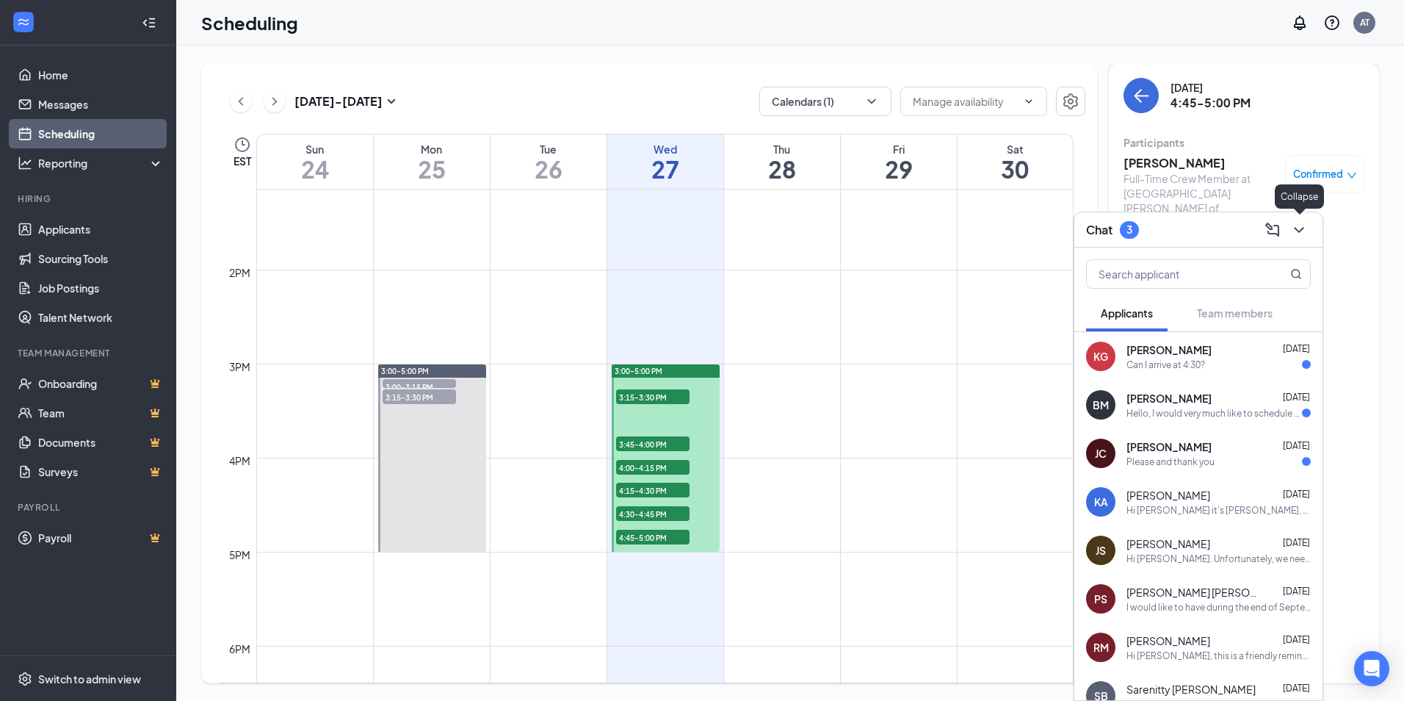
click at [1294, 232] on icon "ChevronDown" at bounding box center [1300, 230] width 18 height 18
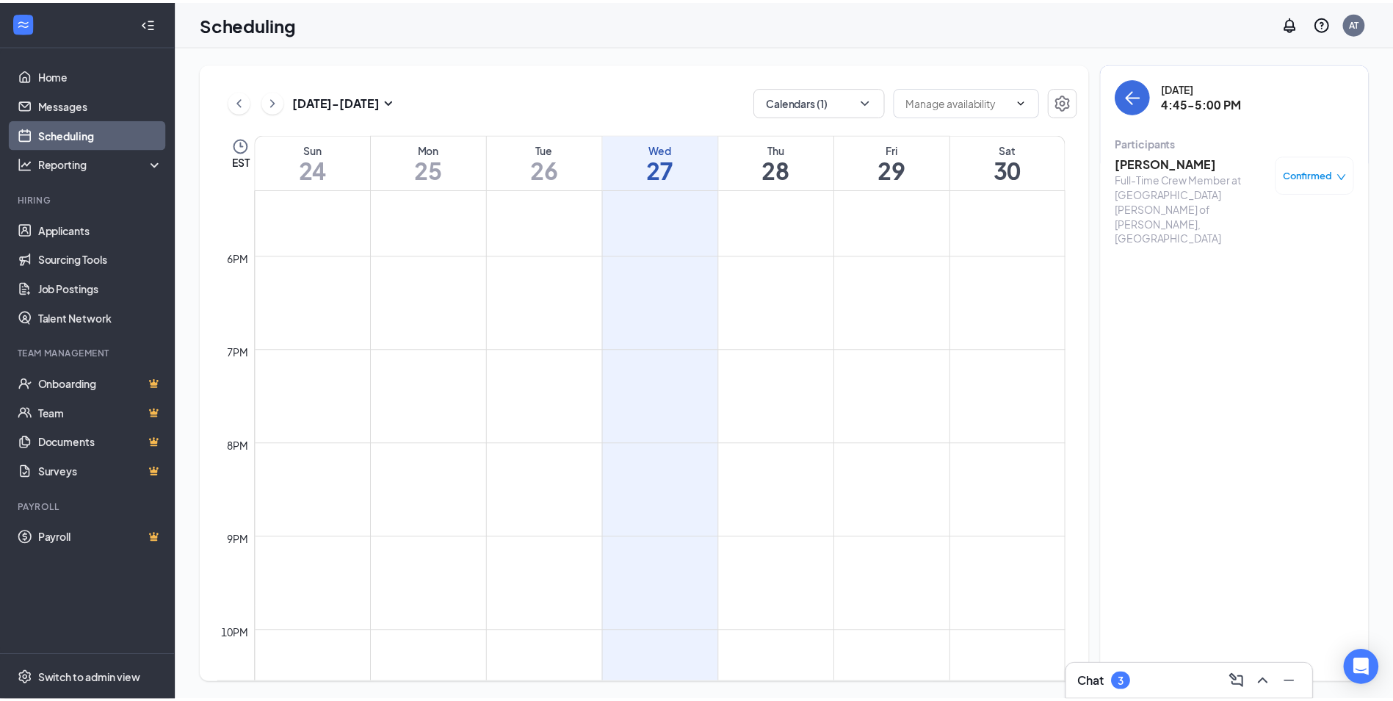
scroll to position [1323, 0]
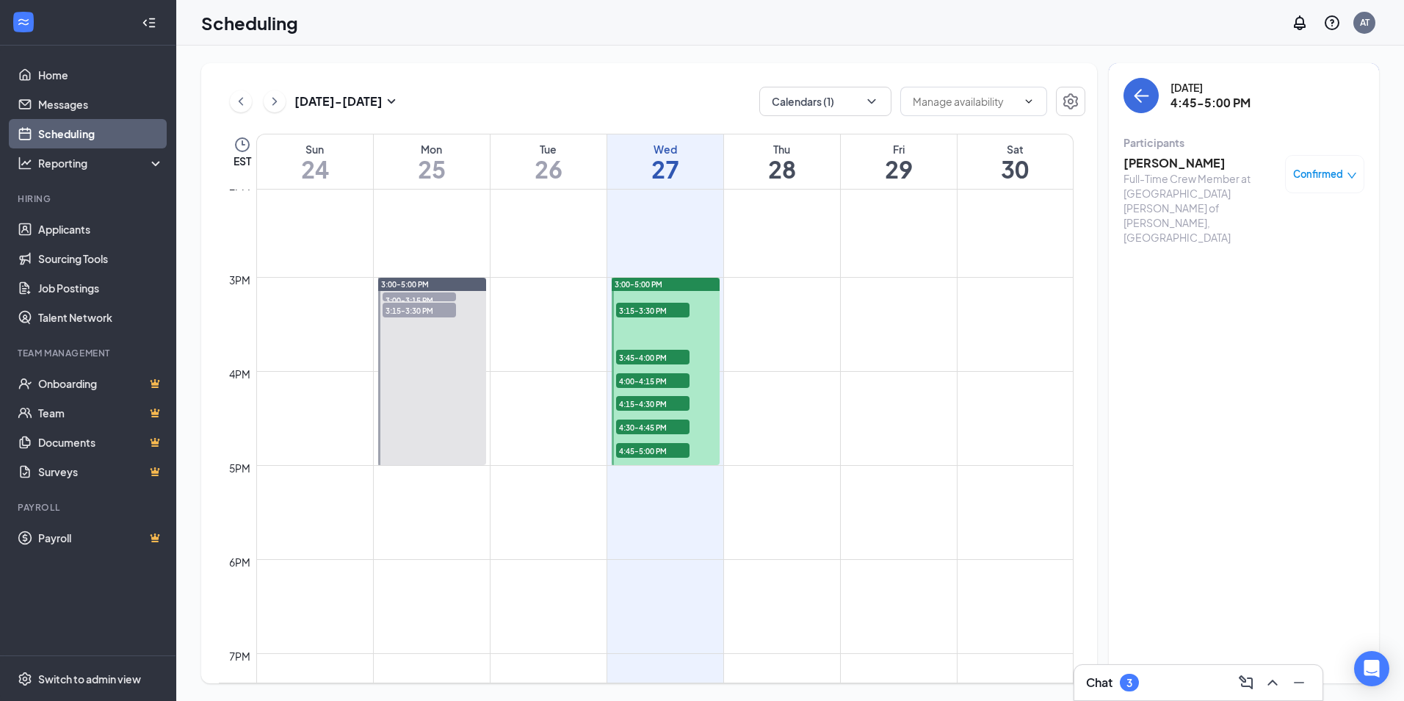
click at [1154, 670] on div "Chat 3" at bounding box center [1199, 682] width 248 height 35
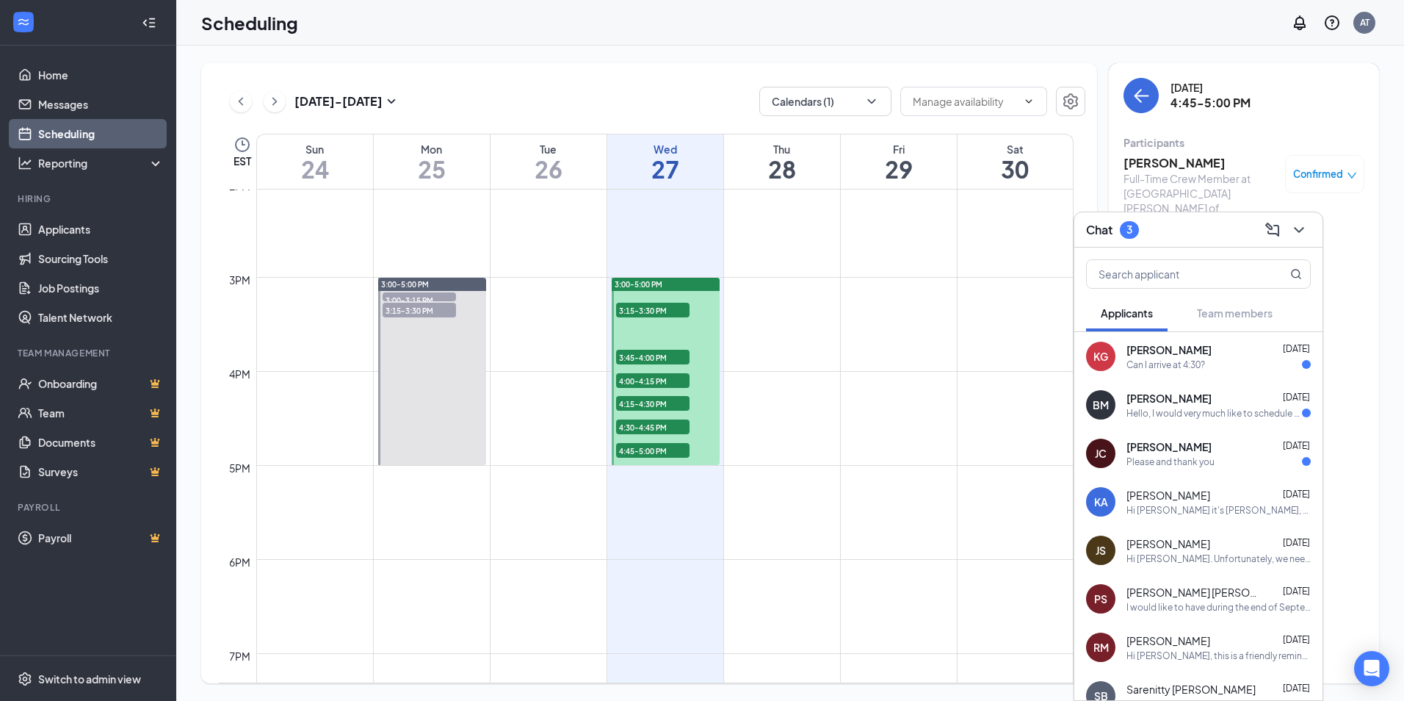
click at [1172, 228] on div "Chat 3" at bounding box center [1198, 229] width 225 height 23
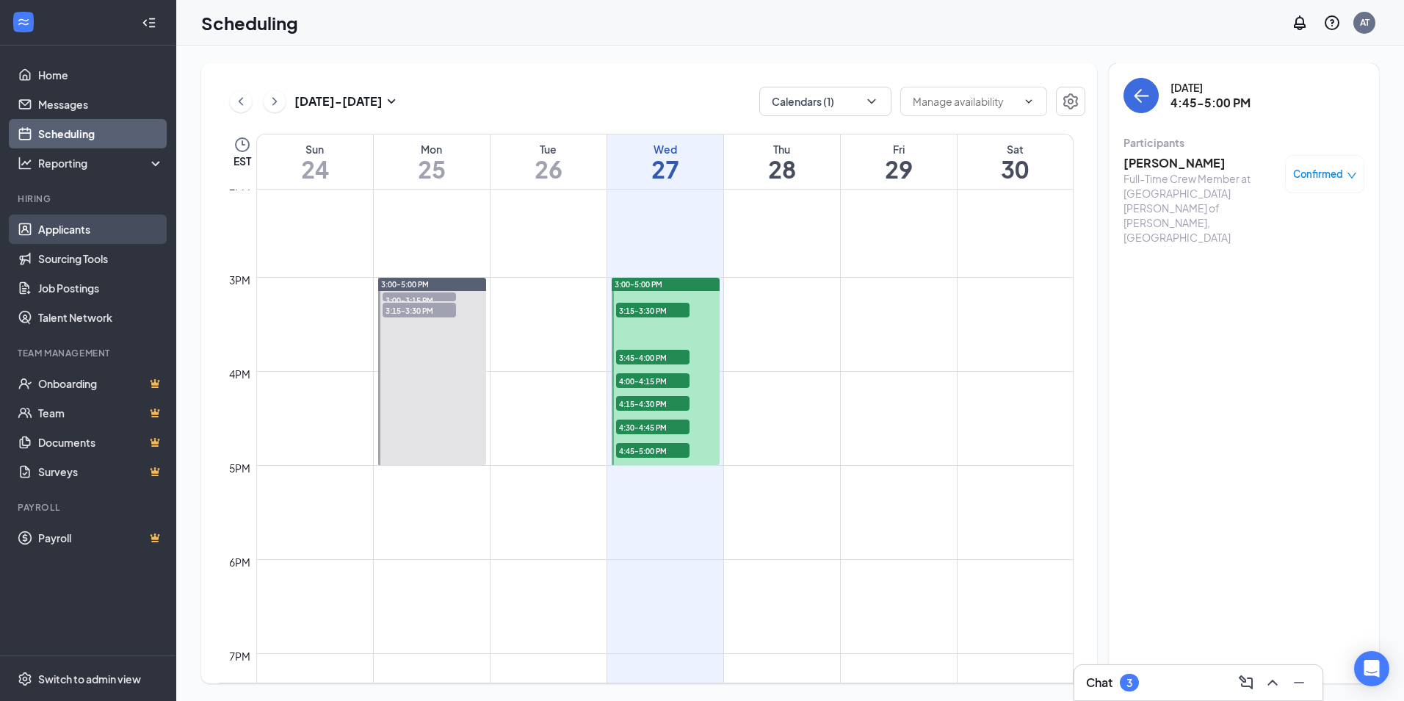
click at [62, 226] on link "Applicants" at bounding box center [101, 228] width 126 height 29
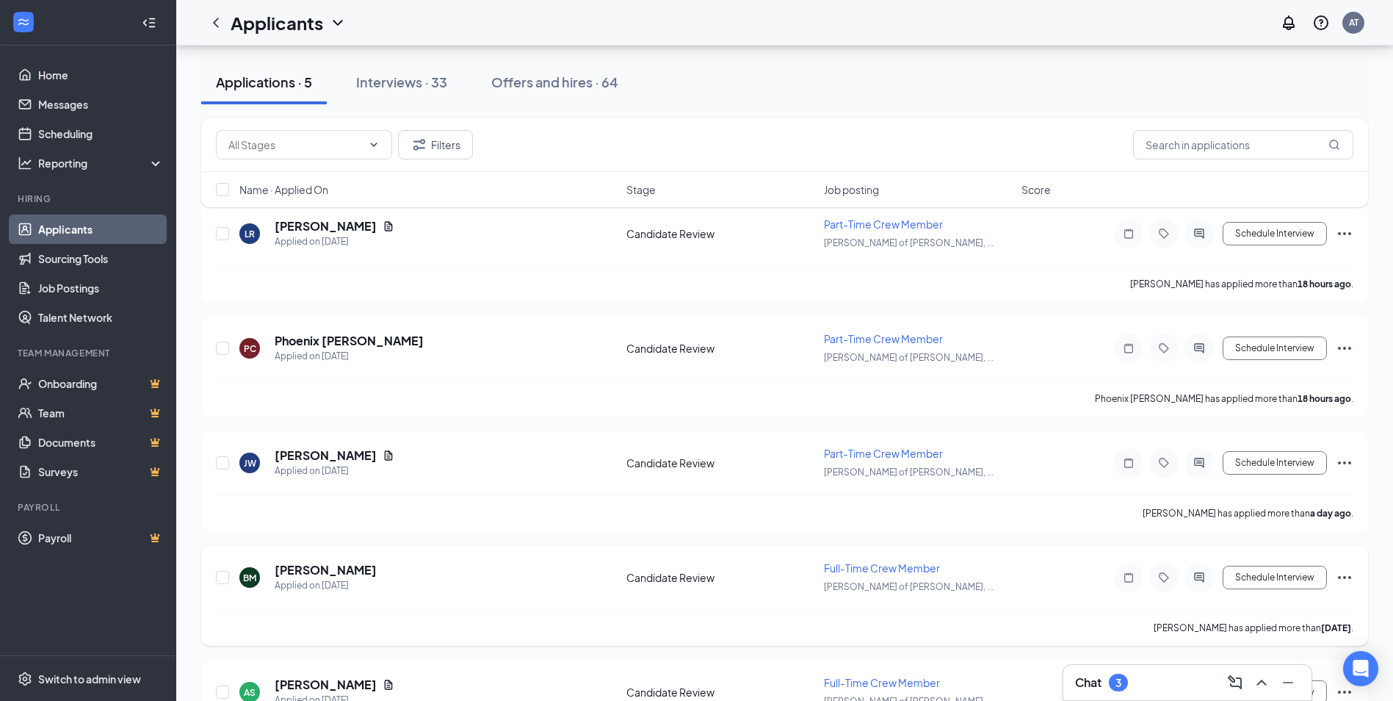
scroll to position [162, 0]
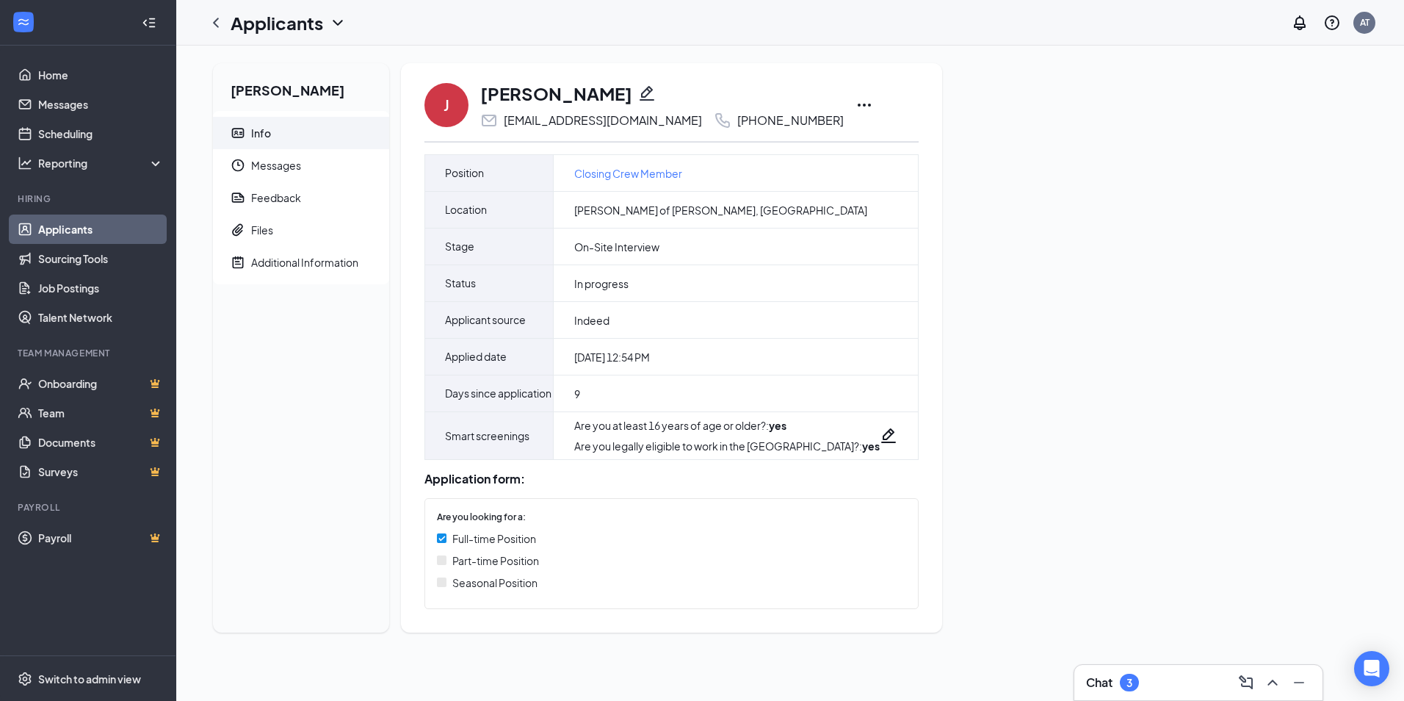
click at [856, 104] on icon "Ellipses" at bounding box center [865, 105] width 18 height 18
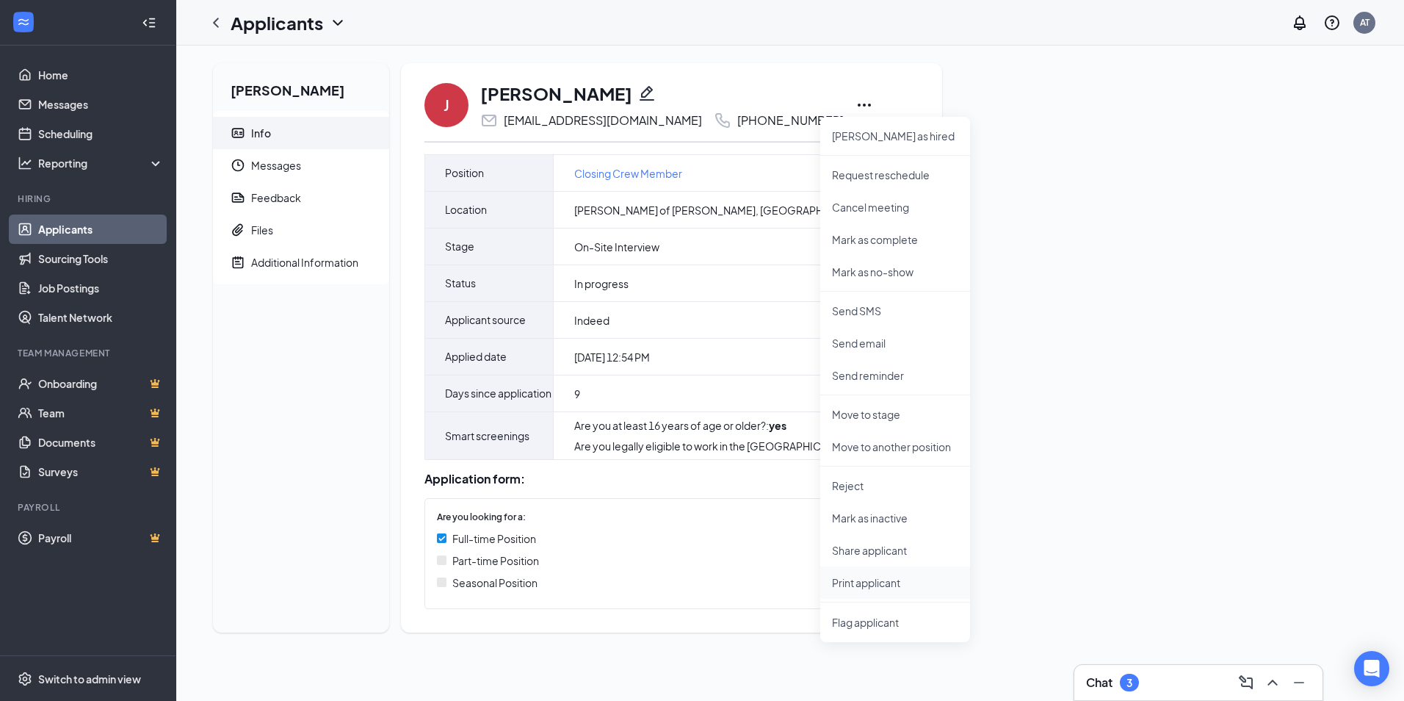
click at [874, 583] on p "Print applicant" at bounding box center [895, 582] width 126 height 15
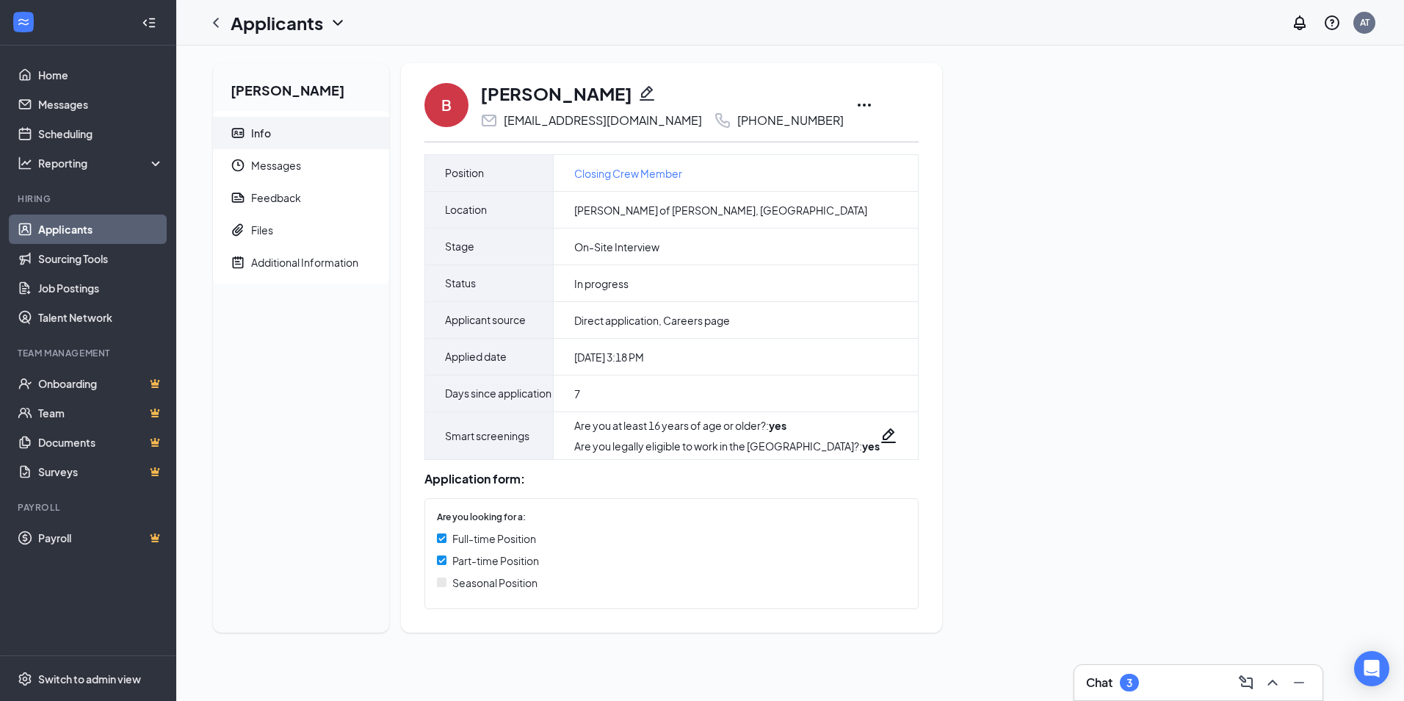
click at [856, 101] on icon "Ellipses" at bounding box center [865, 105] width 18 height 18
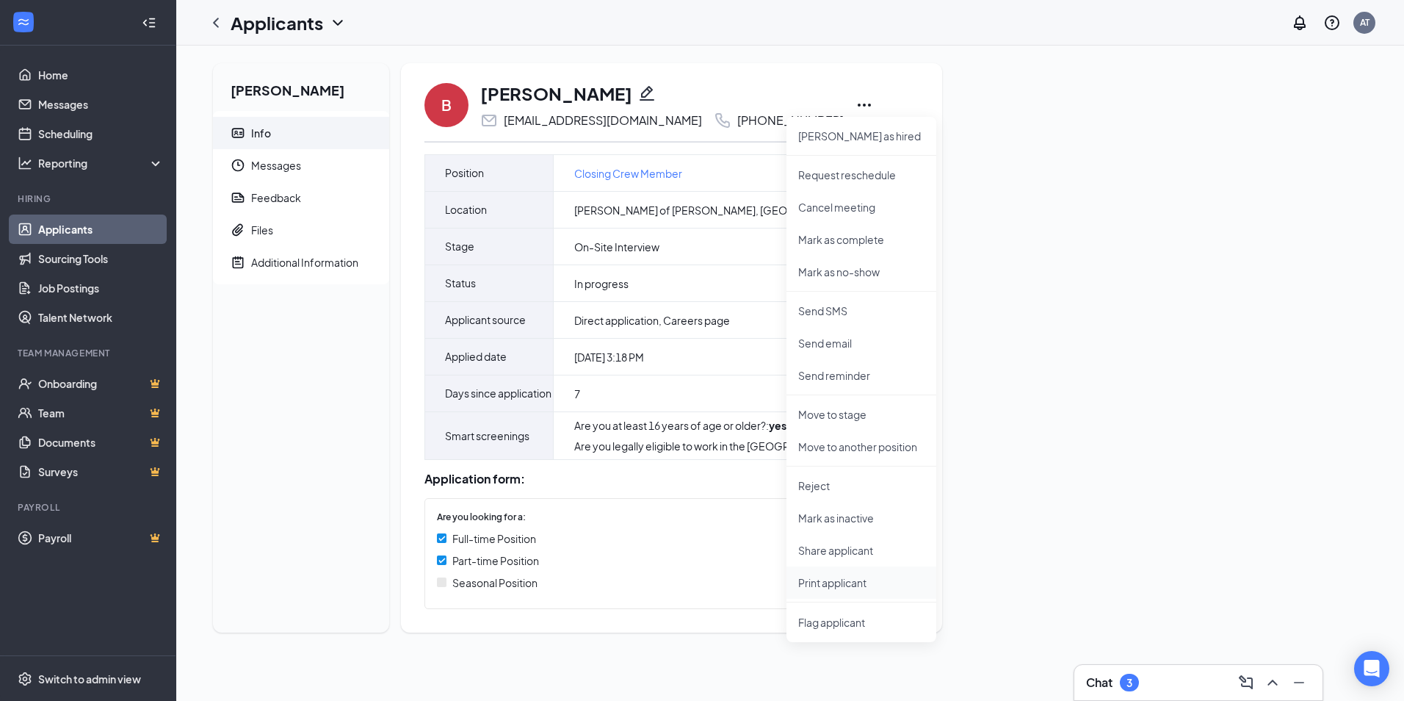
click at [843, 583] on p "Print applicant" at bounding box center [861, 582] width 126 height 15
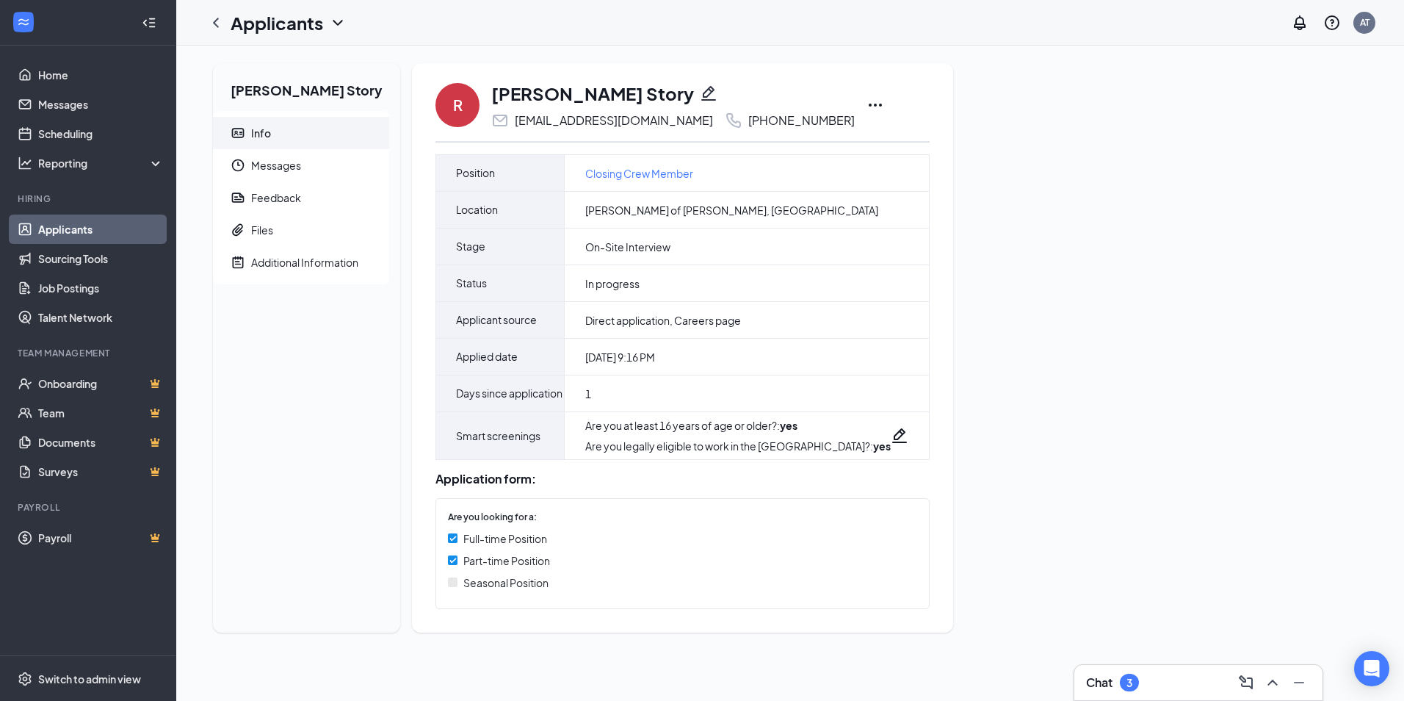
click at [867, 101] on icon "Ellipses" at bounding box center [876, 105] width 18 height 18
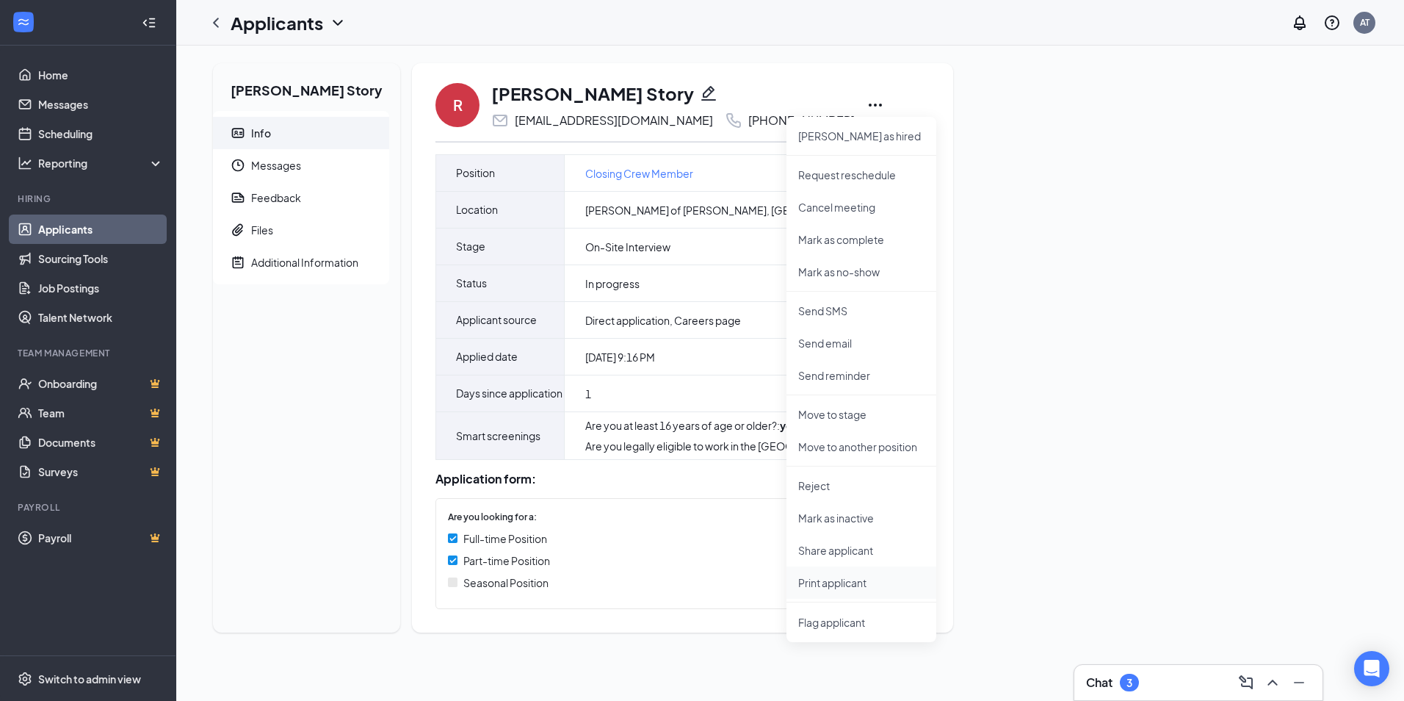
click at [821, 585] on p "Print applicant" at bounding box center [861, 582] width 126 height 15
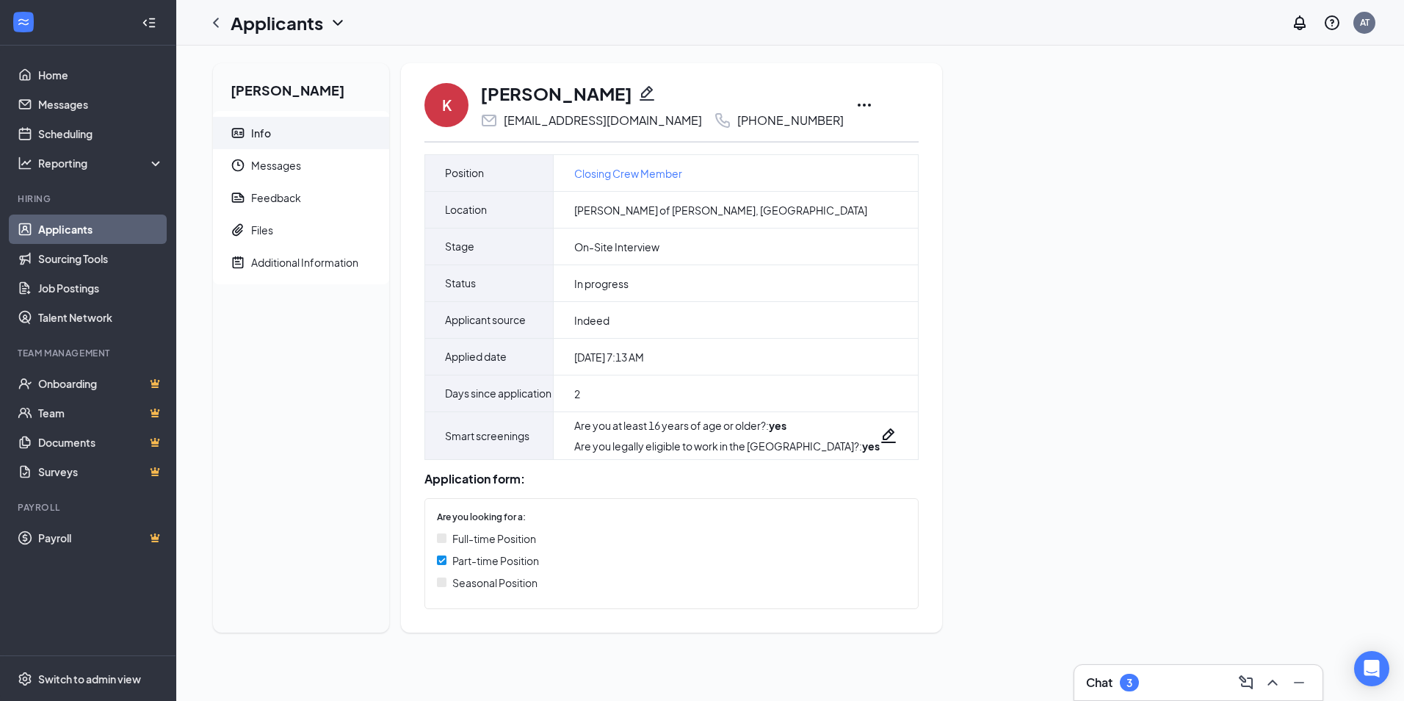
click at [856, 104] on icon "Ellipses" at bounding box center [865, 105] width 18 height 18
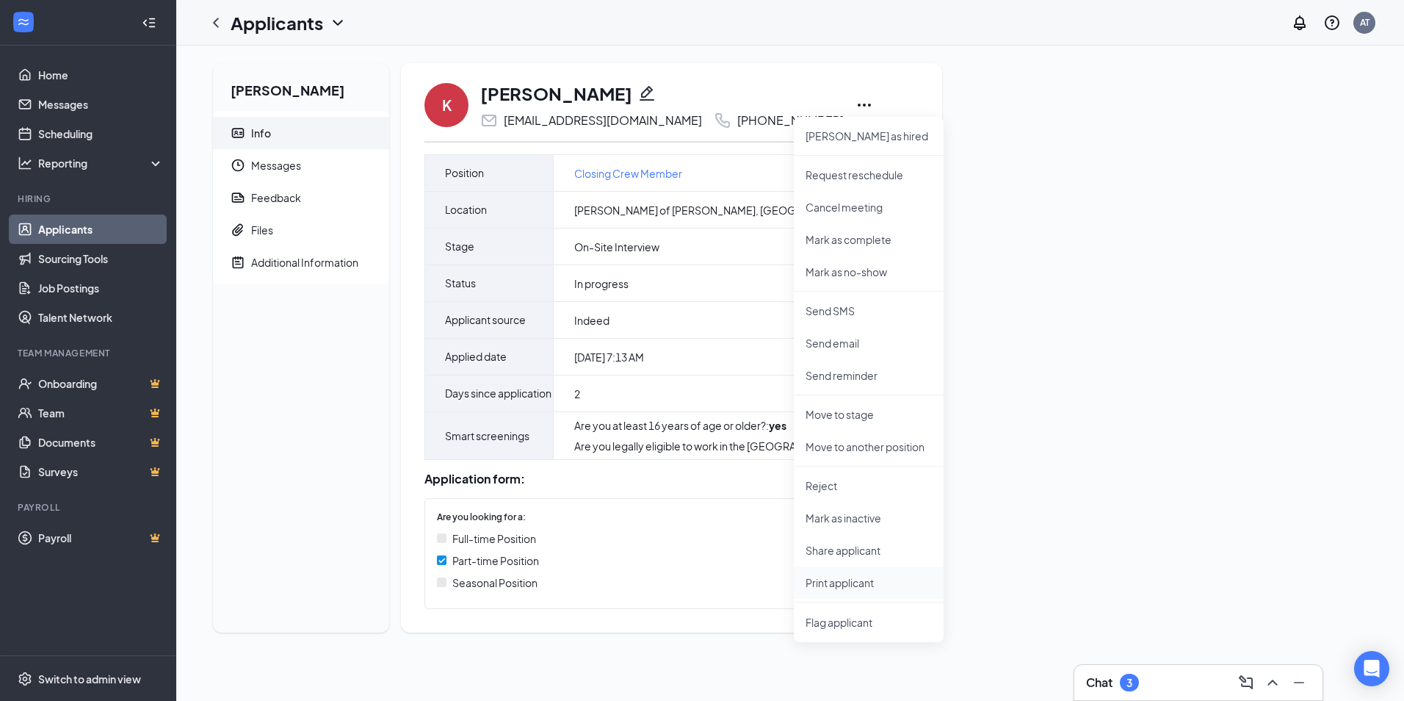
click at [851, 580] on p "Print applicant" at bounding box center [869, 582] width 126 height 15
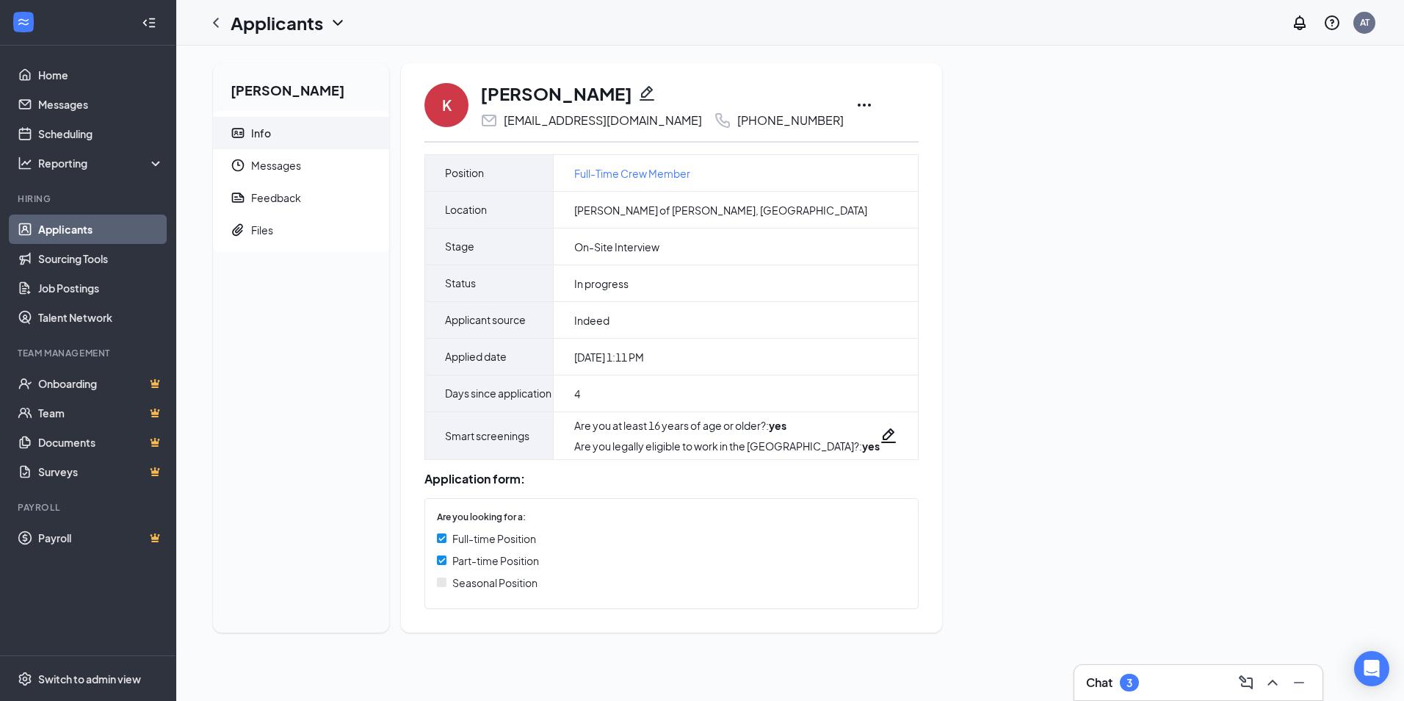
click at [856, 105] on icon "Ellipses" at bounding box center [865, 105] width 18 height 18
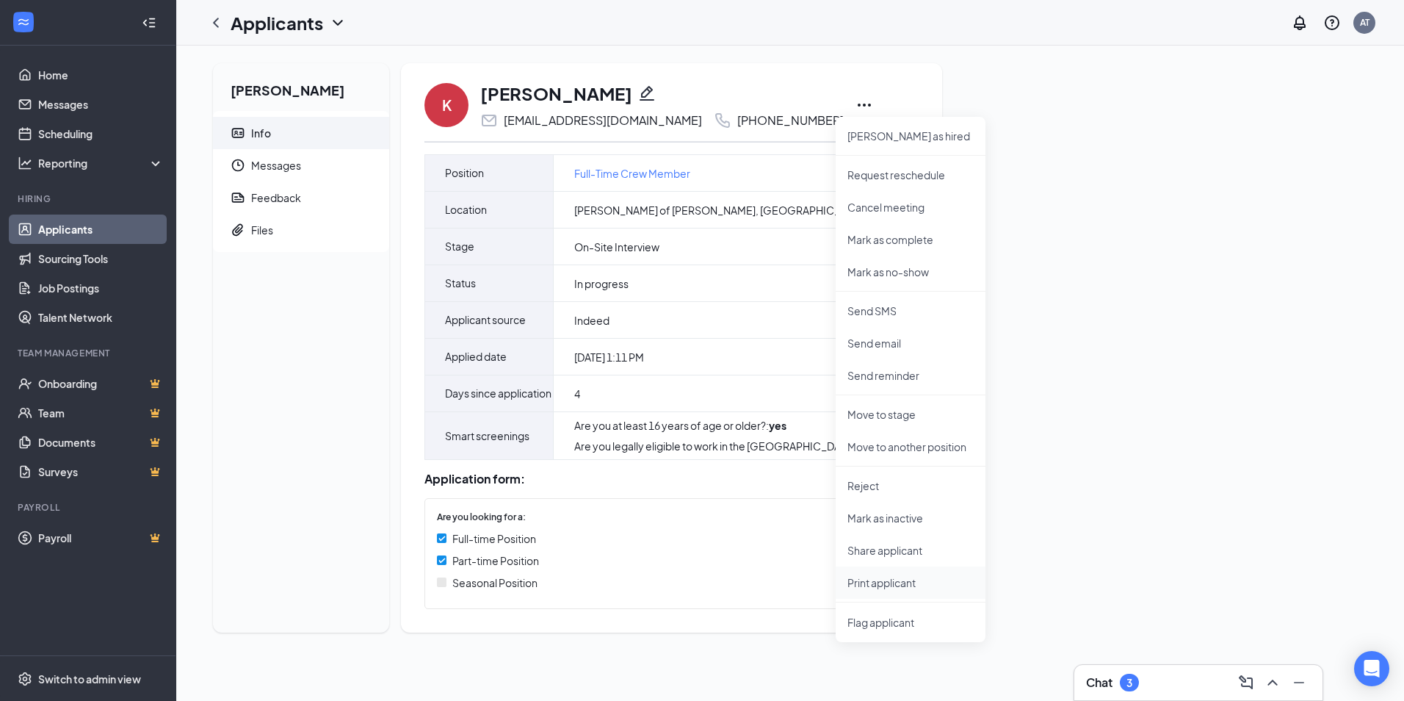
click at [906, 588] on p "Print applicant" at bounding box center [911, 582] width 126 height 15
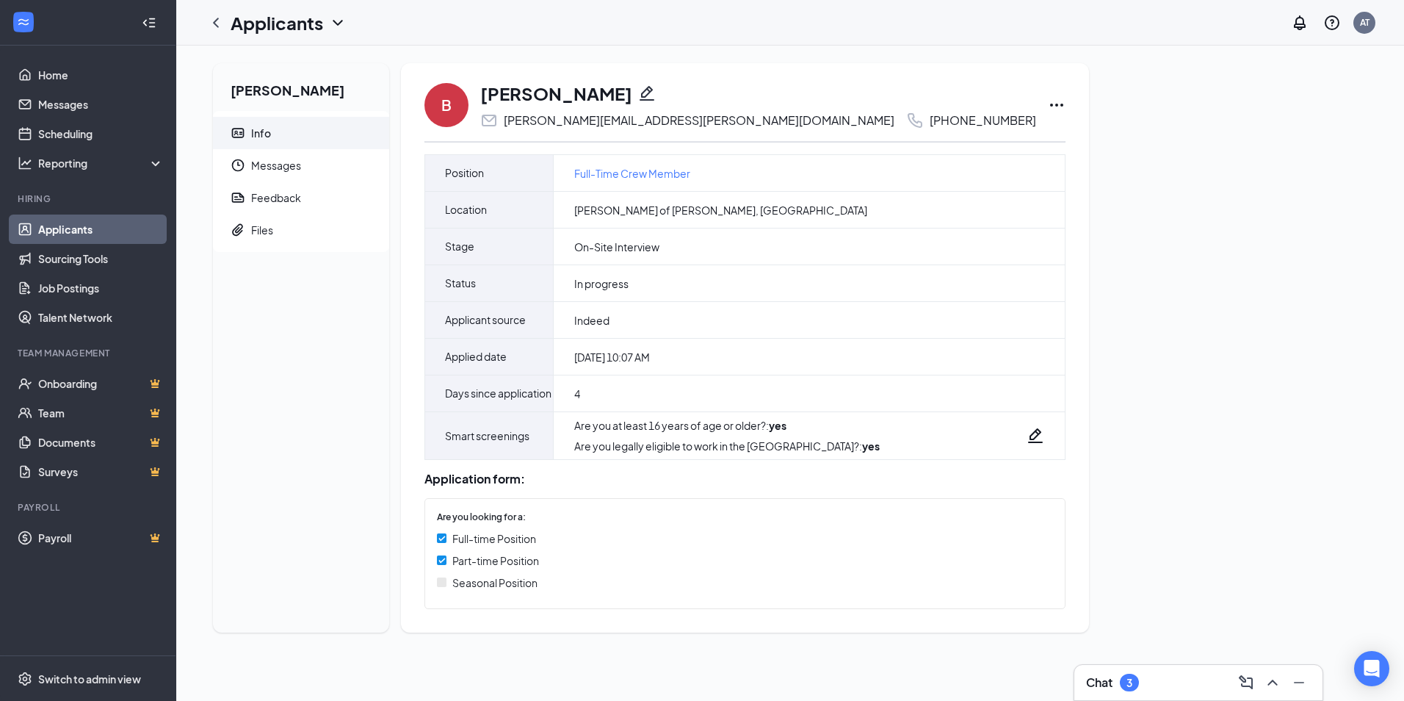
click at [1048, 104] on icon "Ellipses" at bounding box center [1057, 105] width 18 height 18
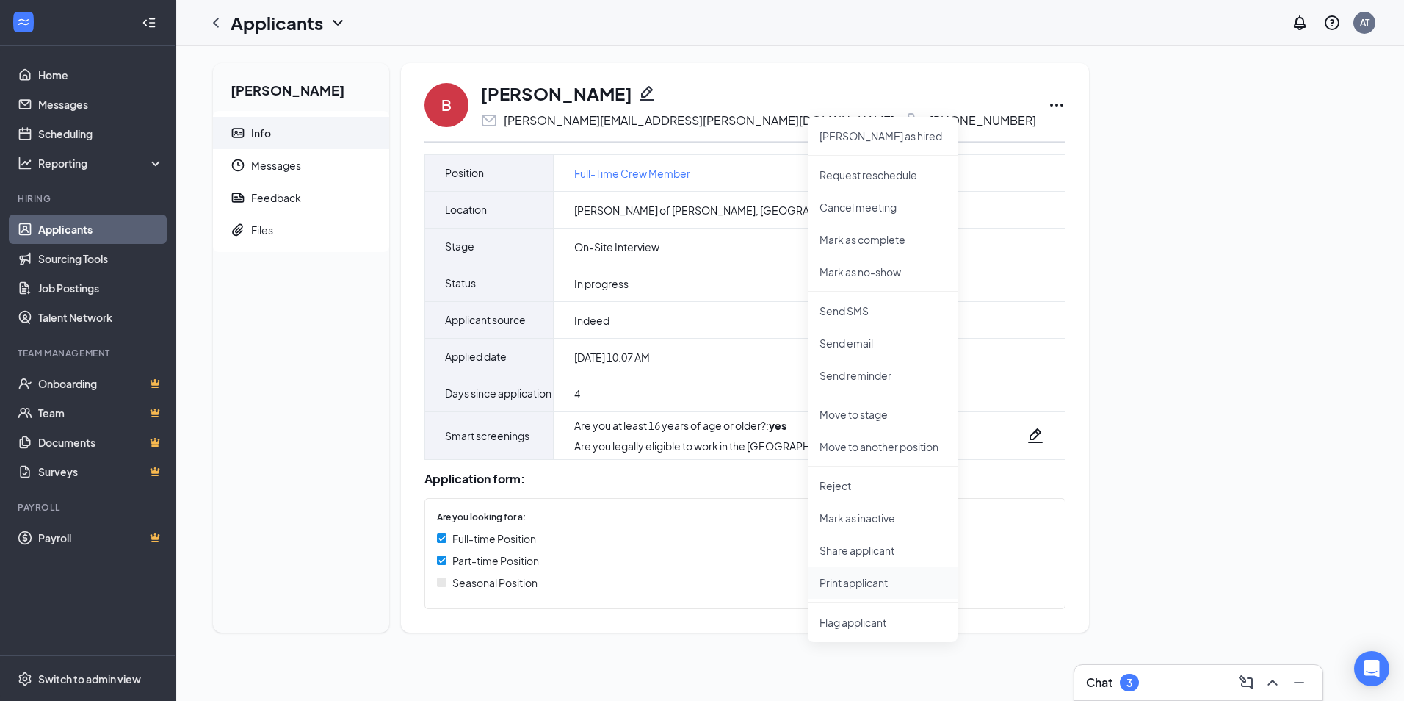
click at [855, 584] on p "Print applicant" at bounding box center [883, 582] width 126 height 15
